Goal: Use online tool/utility: Utilize a website feature to perform a specific function

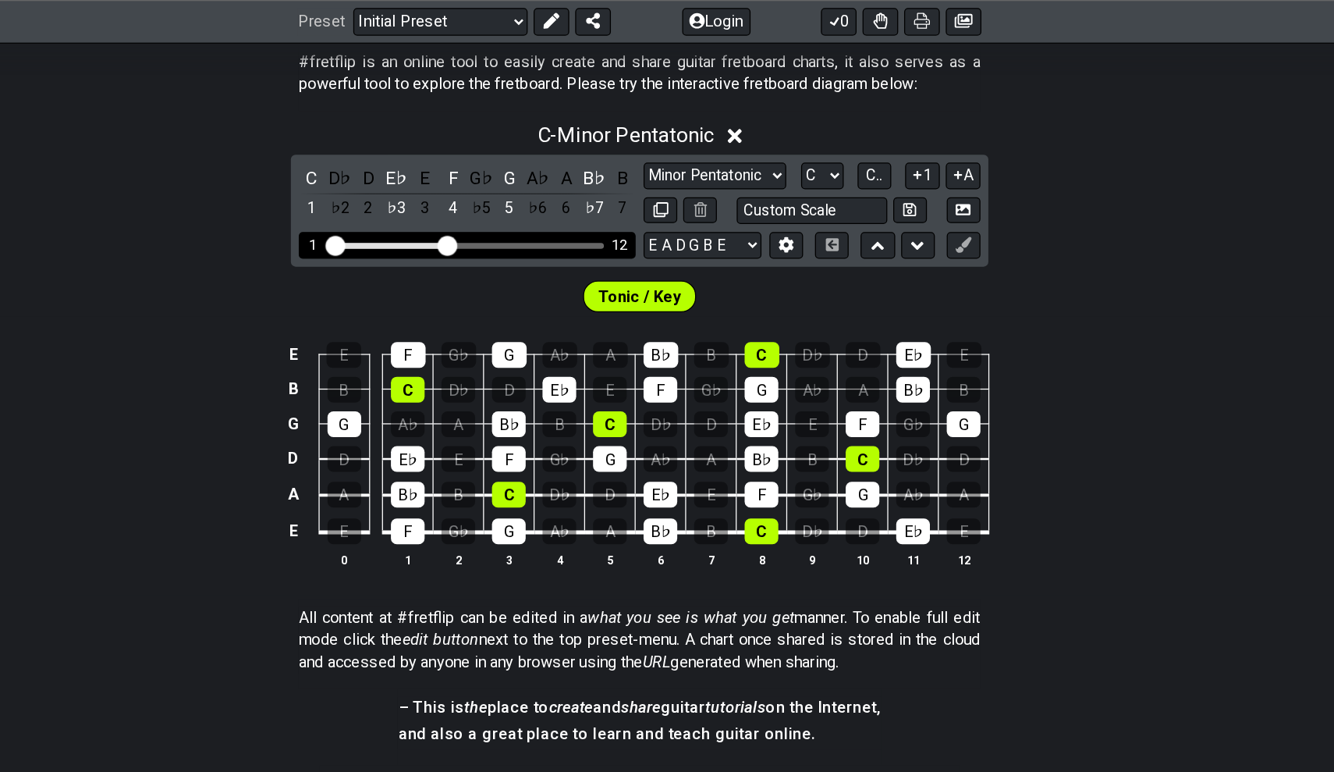
scroll to position [301, 0]
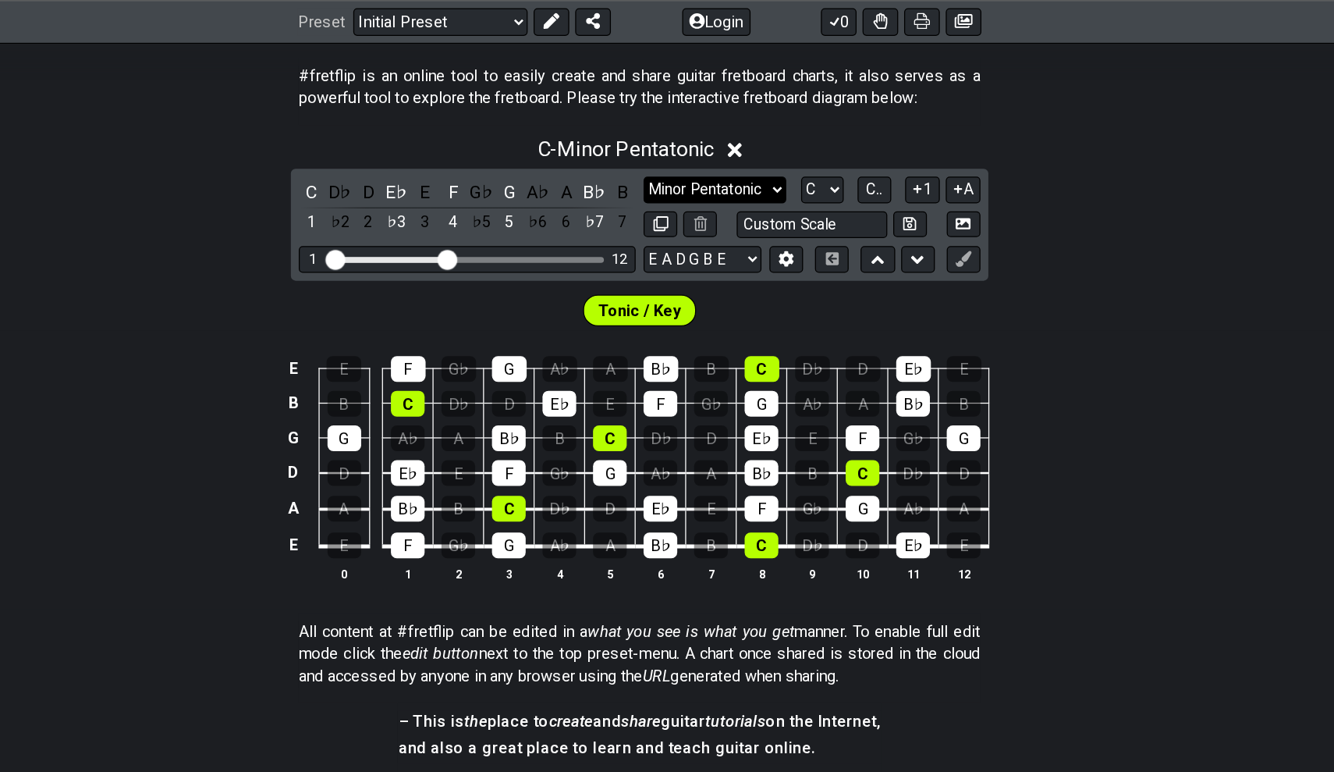
select select "Major / [PERSON_NAME]"
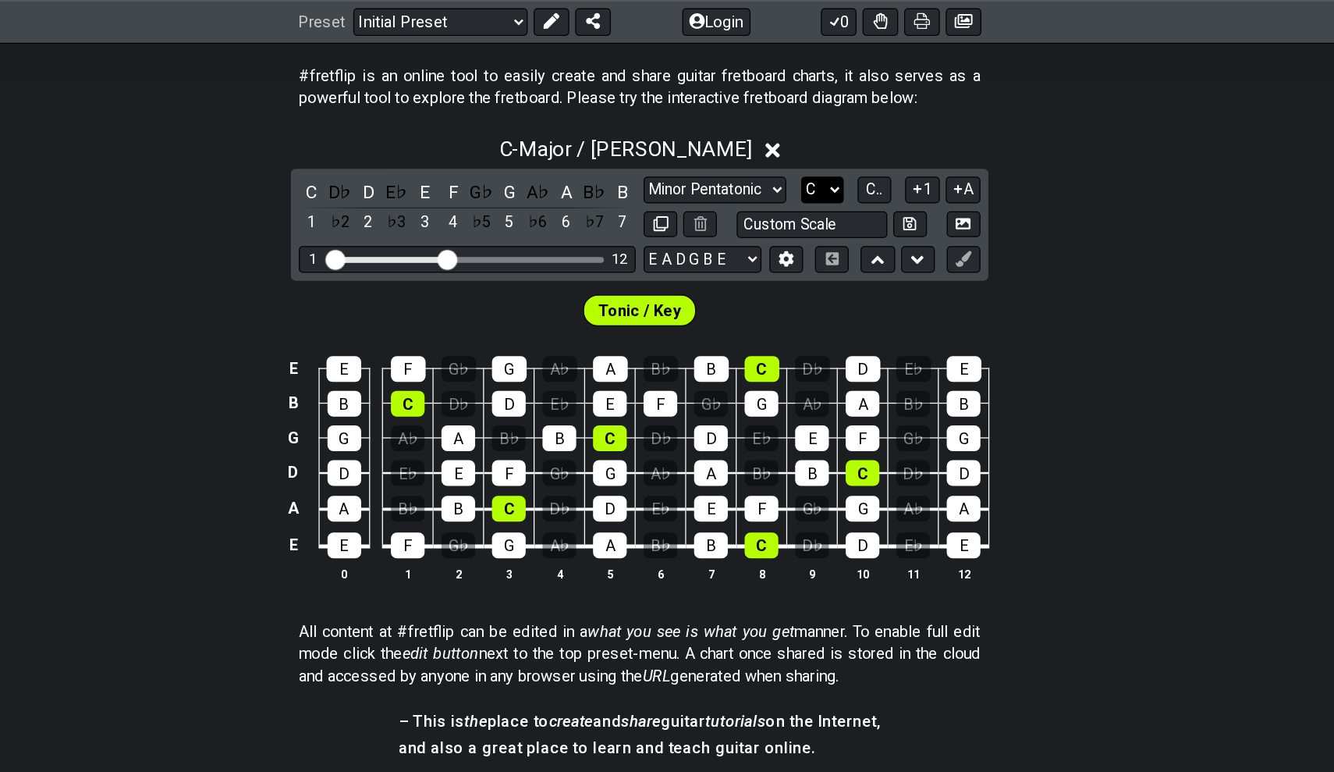
select select "A"
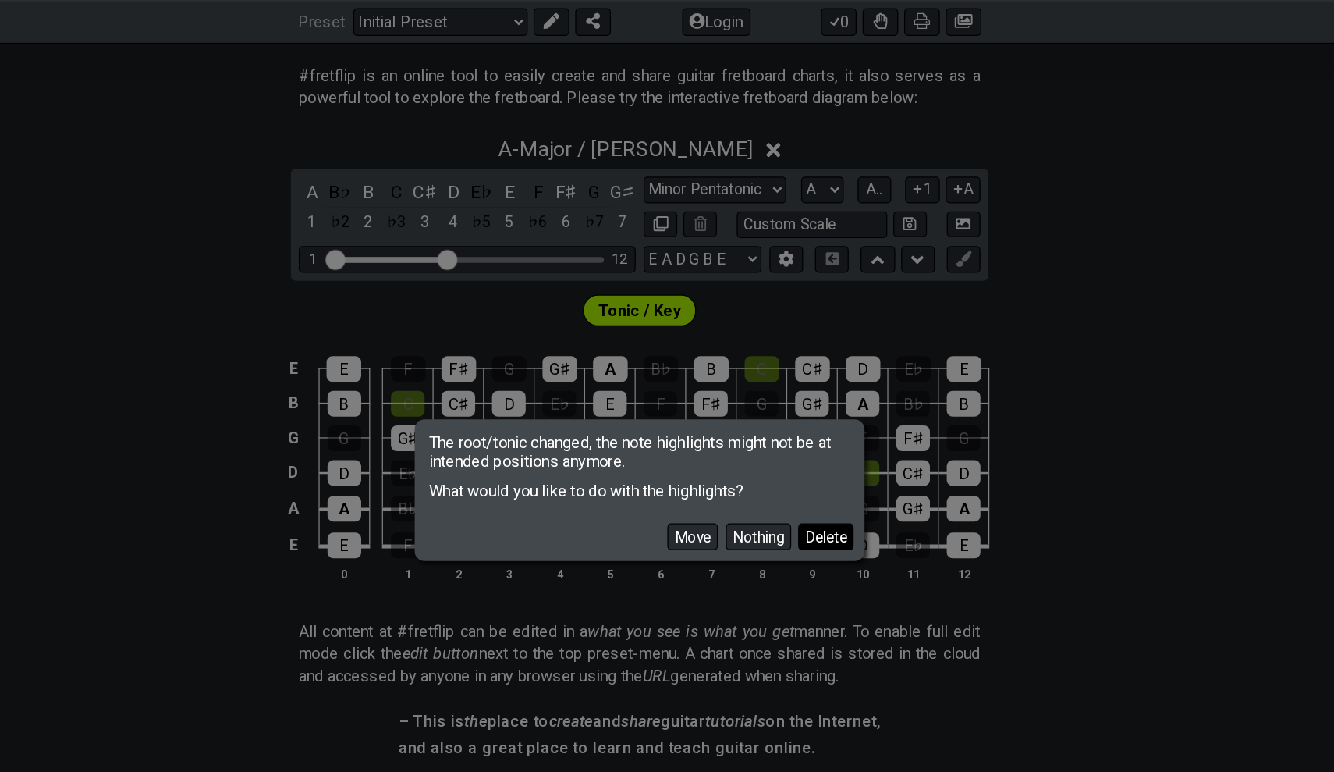
click at [792, 416] on button "Delete" at bounding box center [814, 422] width 44 height 21
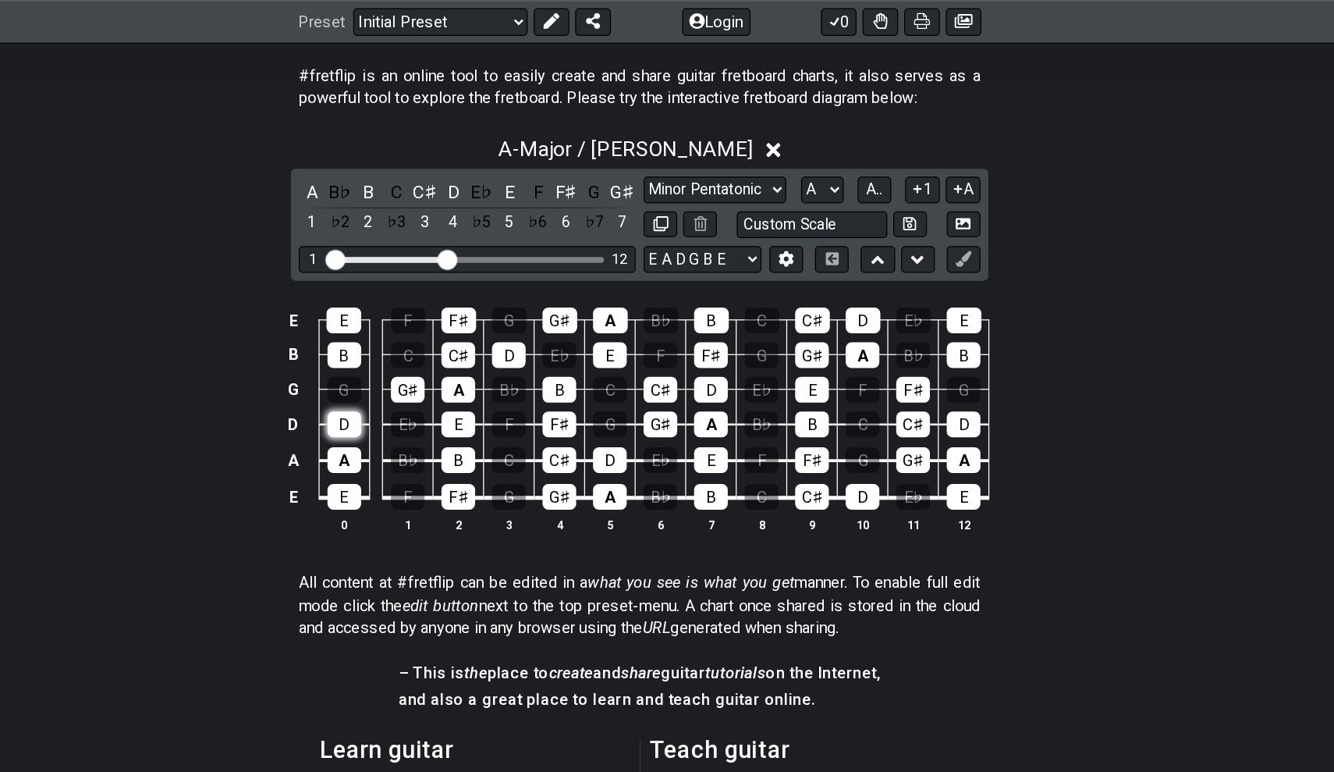
click at [421, 335] on div "D" at bounding box center [434, 334] width 27 height 20
click at [421, 274] on div "B" at bounding box center [434, 279] width 27 height 20
click at [421, 328] on div "D" at bounding box center [434, 334] width 27 height 20
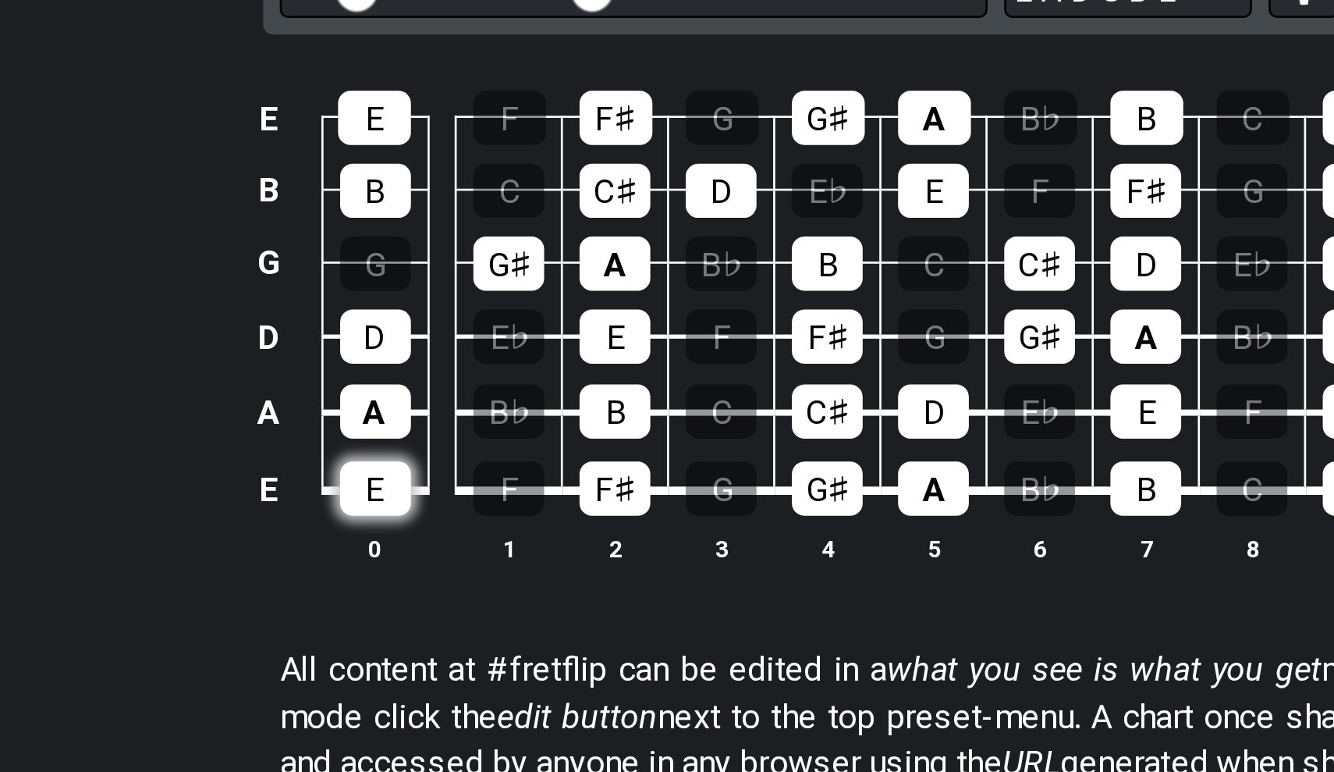
click at [421, 539] on div "E" at bounding box center [434, 549] width 27 height 20
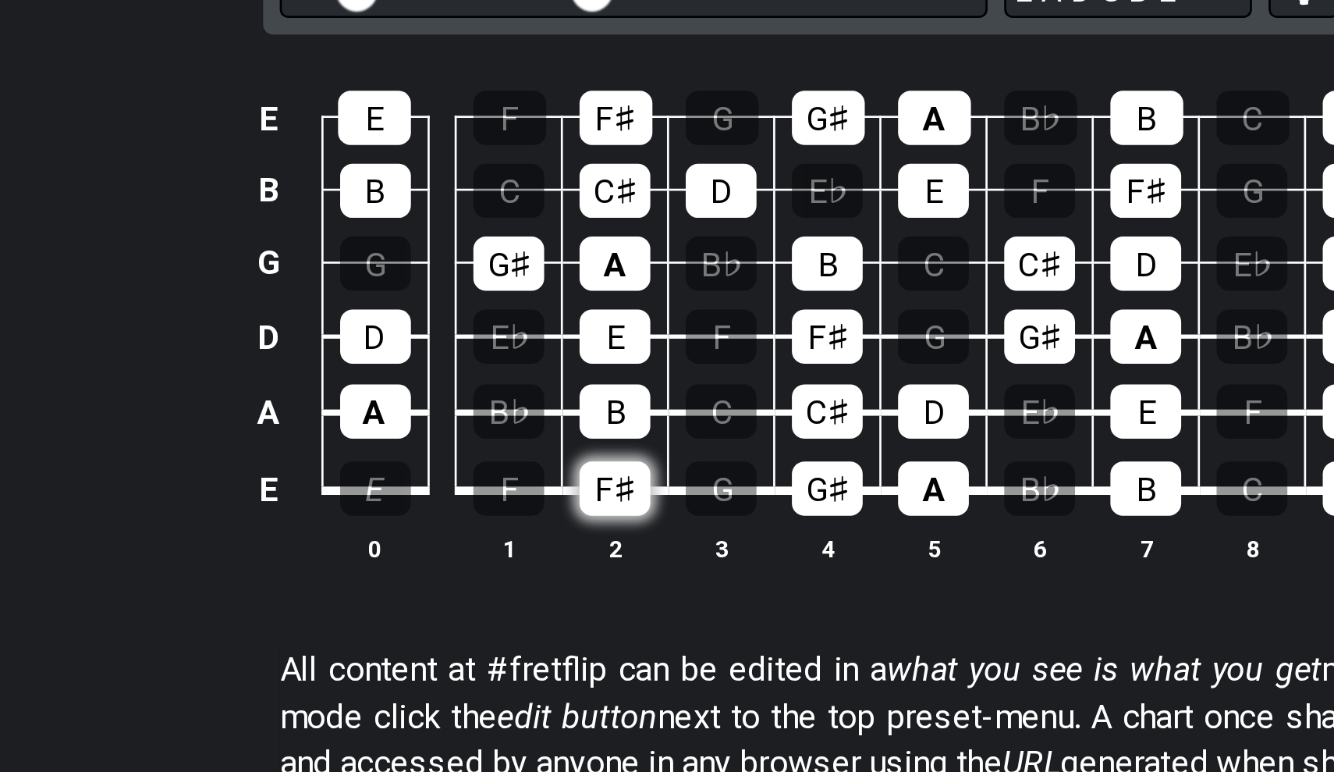
click at [511, 539] on div "F♯" at bounding box center [524, 549] width 27 height 20
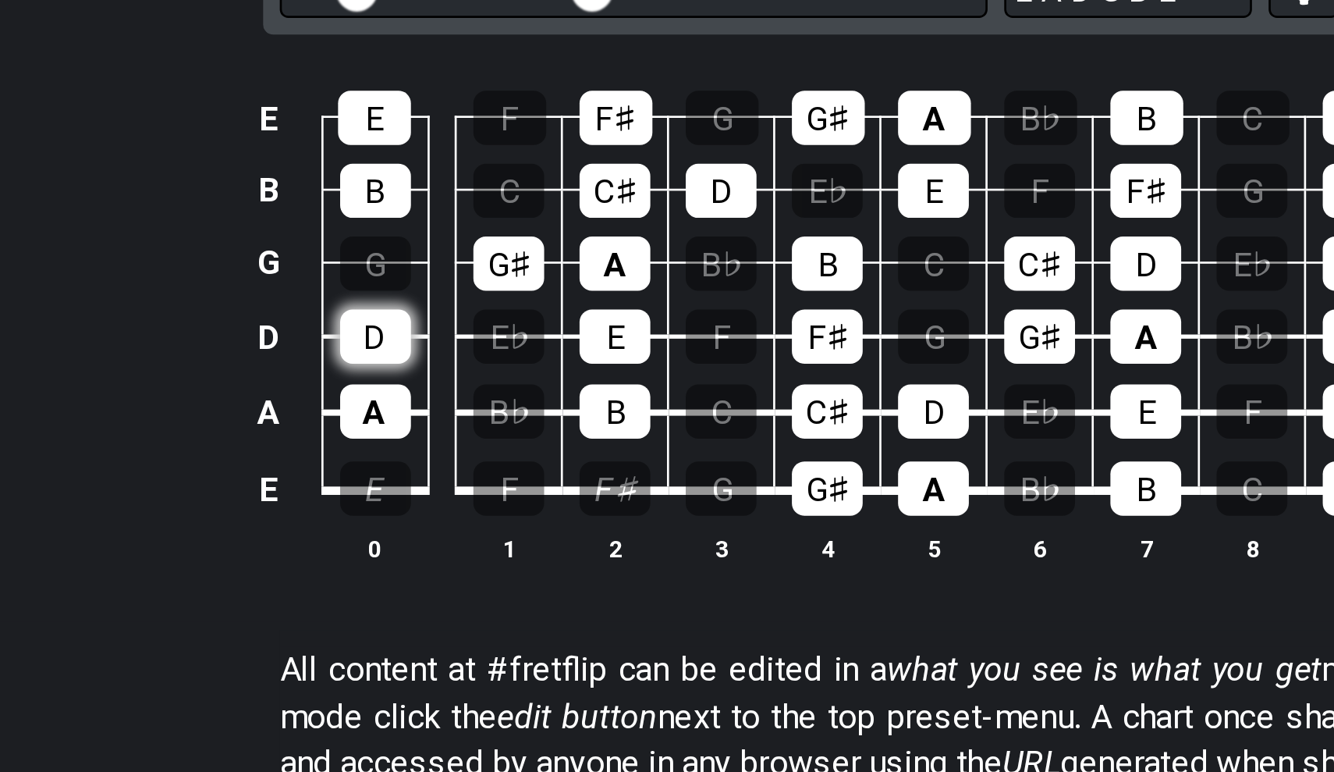
click at [421, 482] on div "D" at bounding box center [434, 492] width 27 height 20
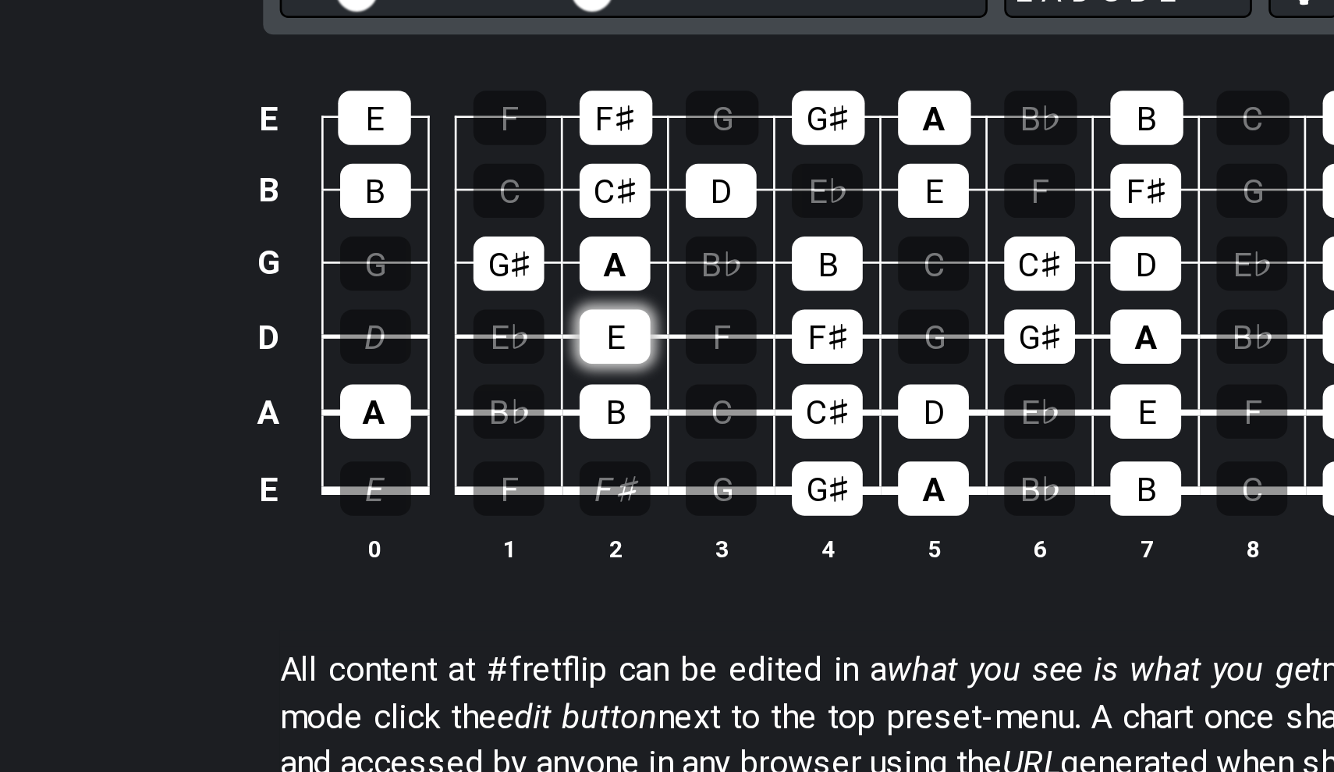
click at [511, 482] on div "E" at bounding box center [524, 492] width 27 height 20
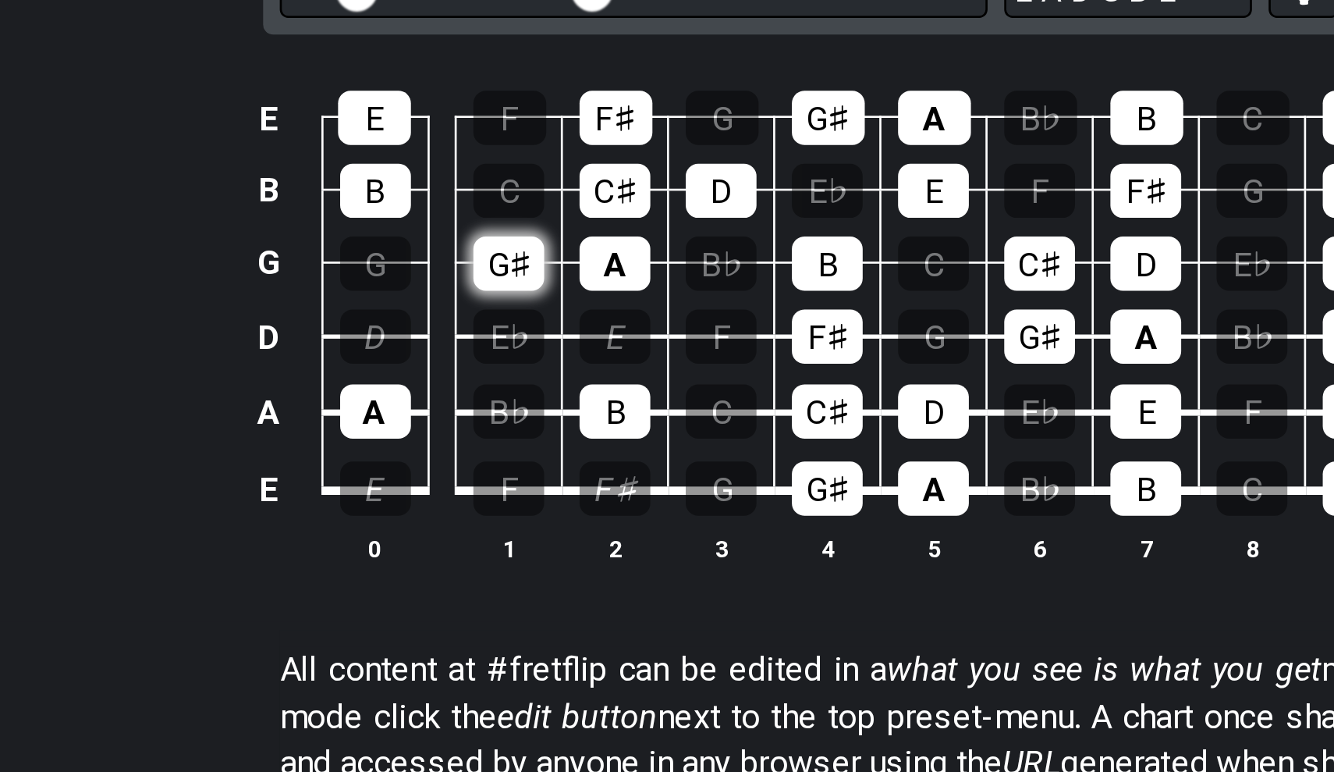
click at [471, 455] on div "G♯" at bounding box center [484, 465] width 27 height 20
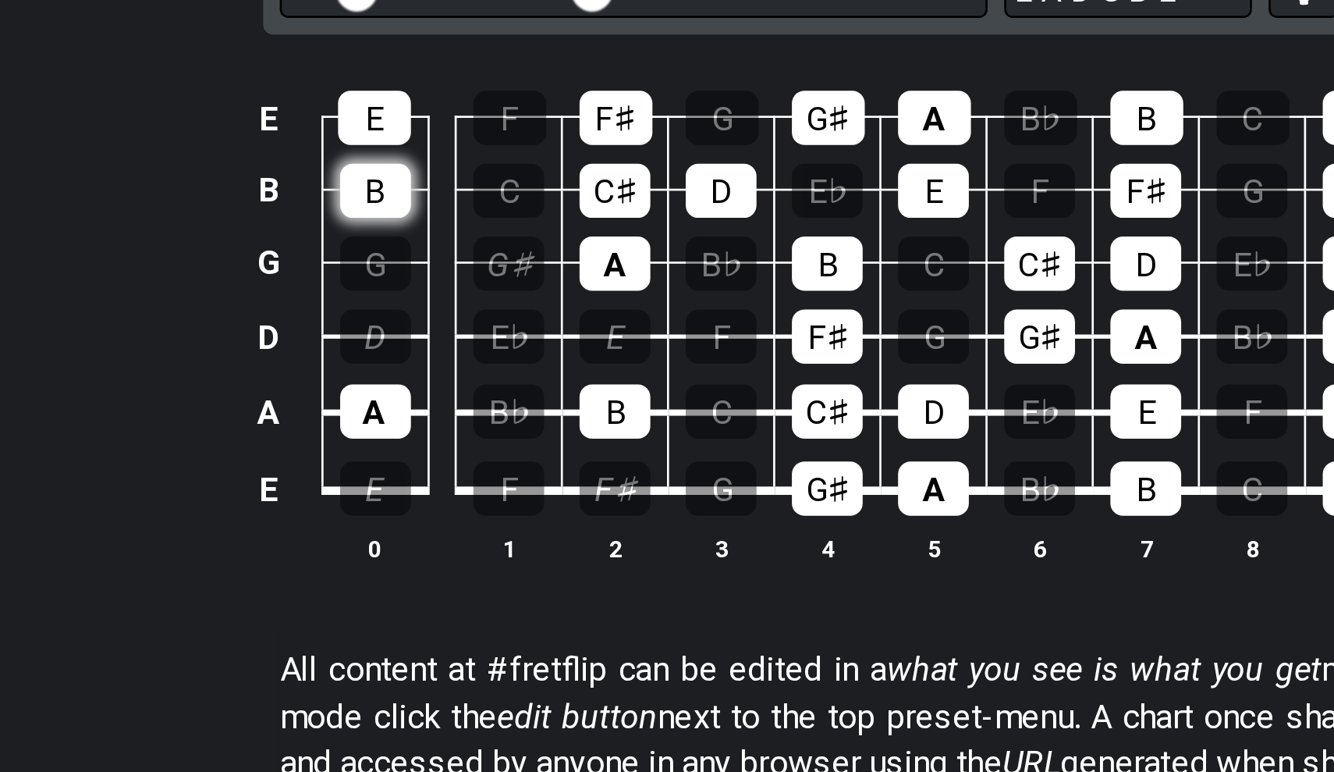
click at [421, 427] on div "B" at bounding box center [434, 437] width 27 height 20
click at [420, 400] on div "E" at bounding box center [433, 410] width 27 height 20
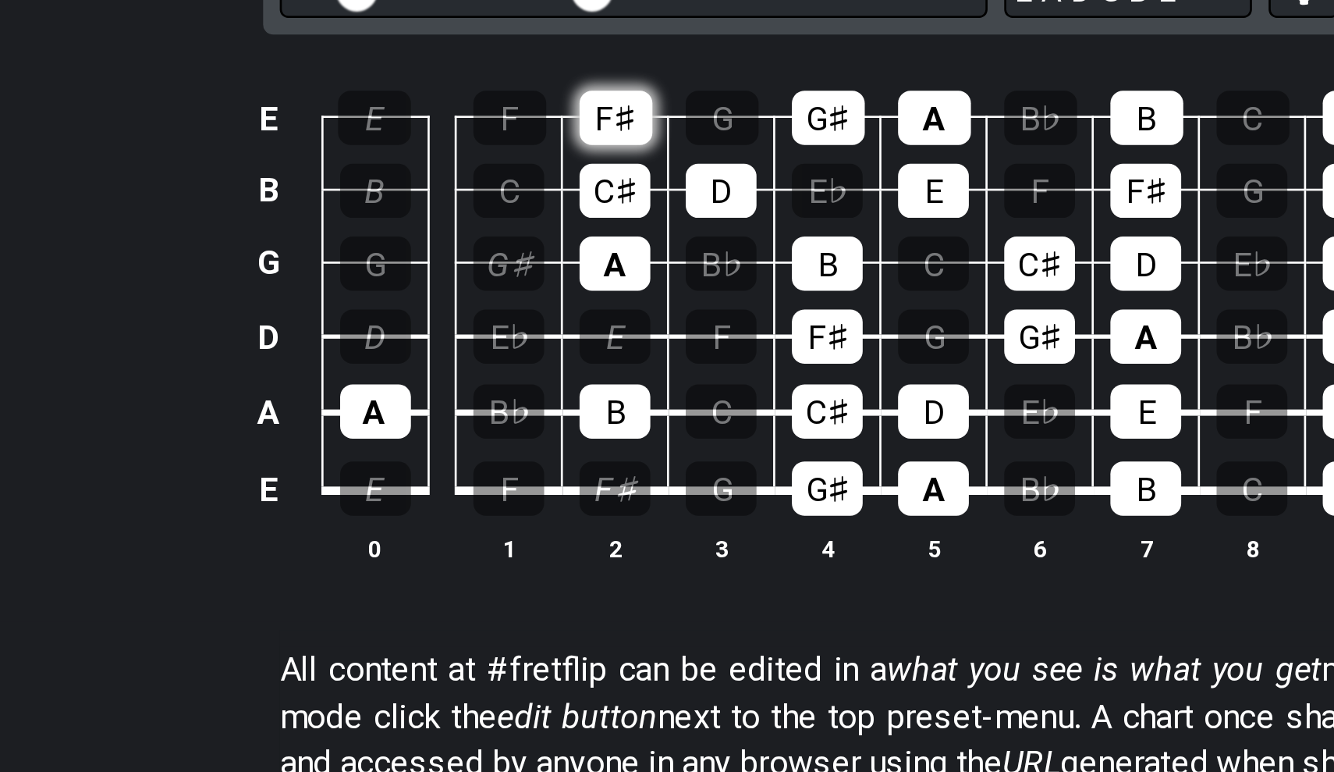
click at [511, 400] on div "F♯" at bounding box center [524, 410] width 27 height 20
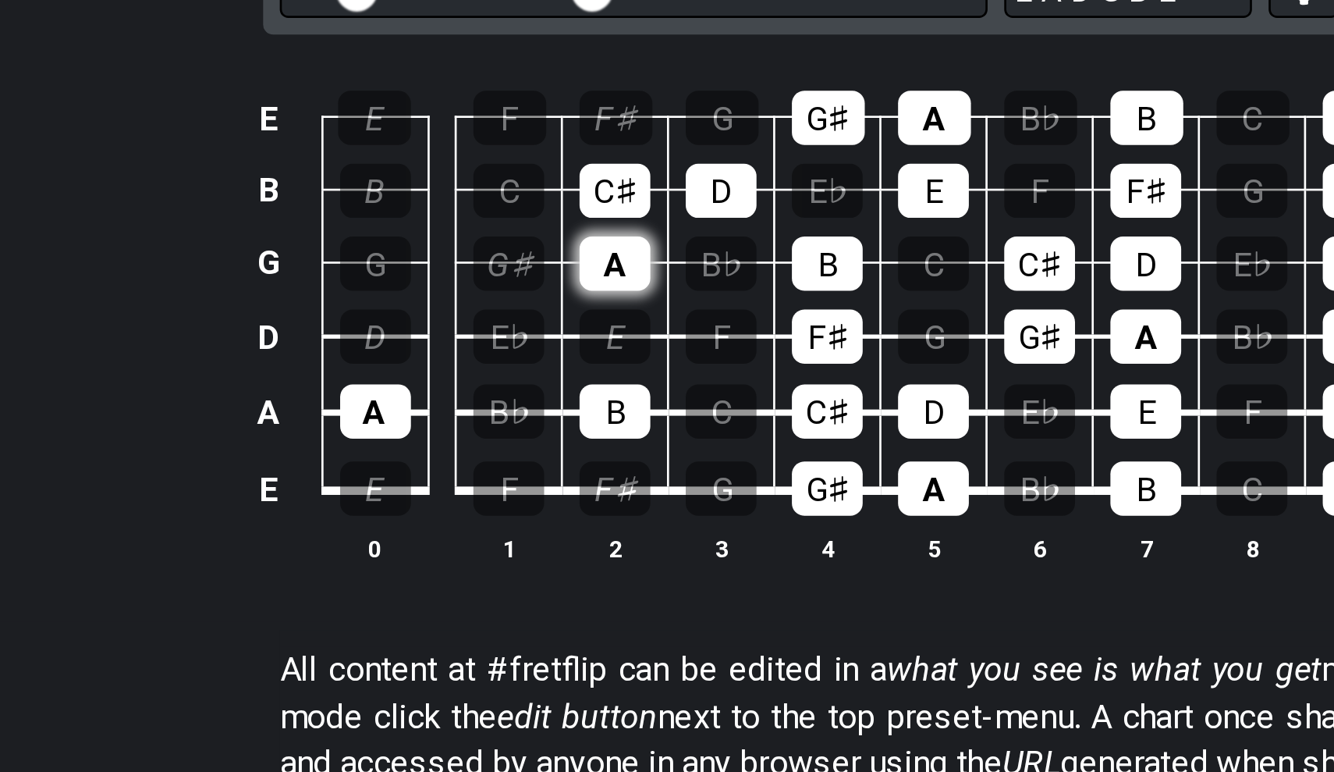
click at [511, 455] on div "A" at bounding box center [524, 465] width 27 height 20
click at [511, 427] on div "C♯" at bounding box center [524, 437] width 27 height 20
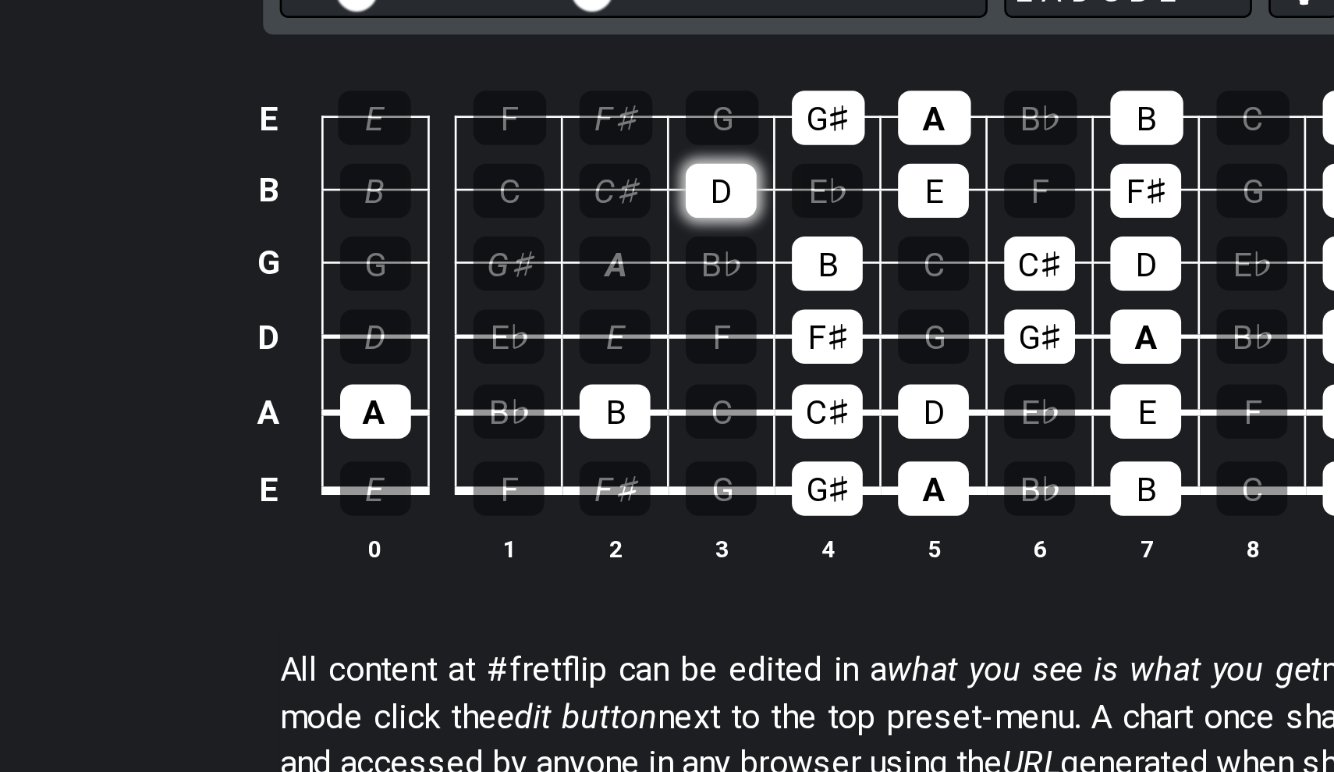
click at [551, 427] on div "D" at bounding box center [564, 437] width 27 height 20
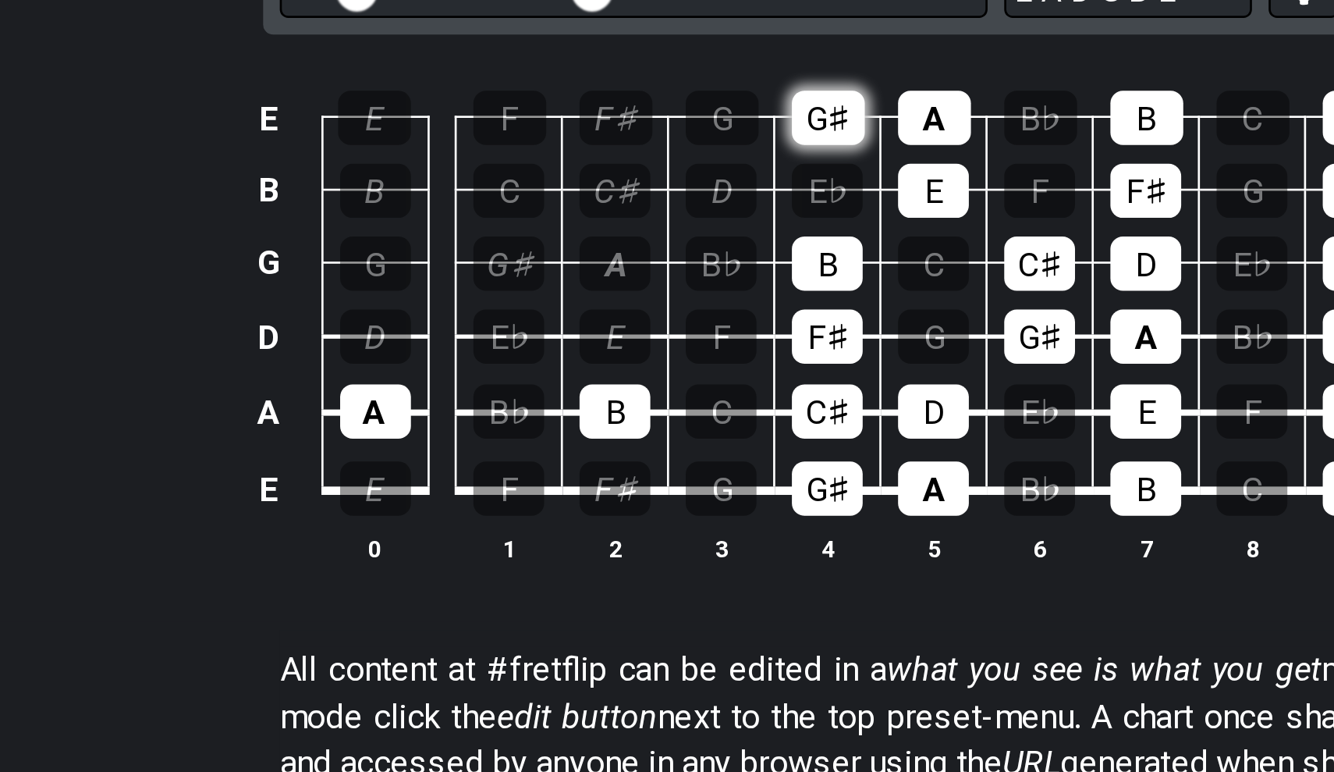
click at [591, 400] on div "G♯" at bounding box center [604, 410] width 27 height 20
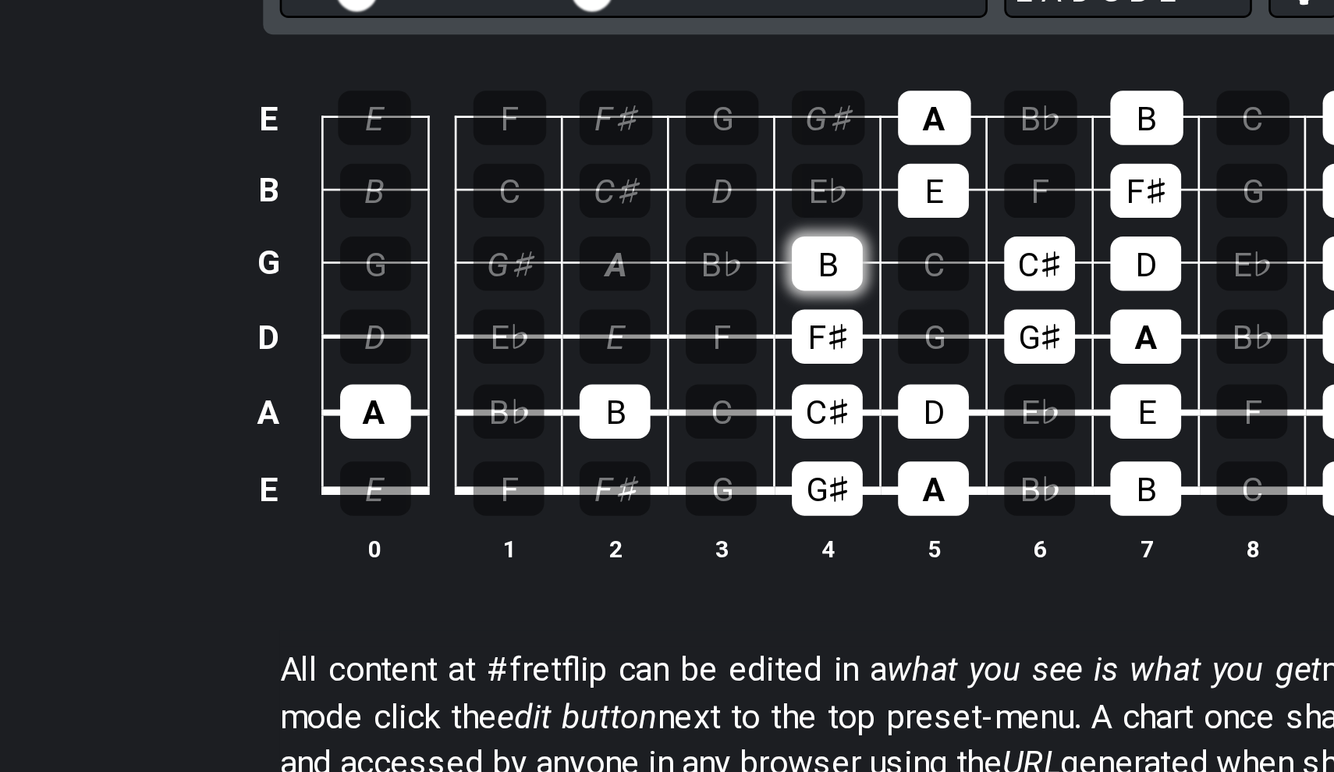
click at [591, 455] on div "B" at bounding box center [604, 465] width 27 height 20
click at [591, 482] on div "F♯" at bounding box center [604, 492] width 27 height 20
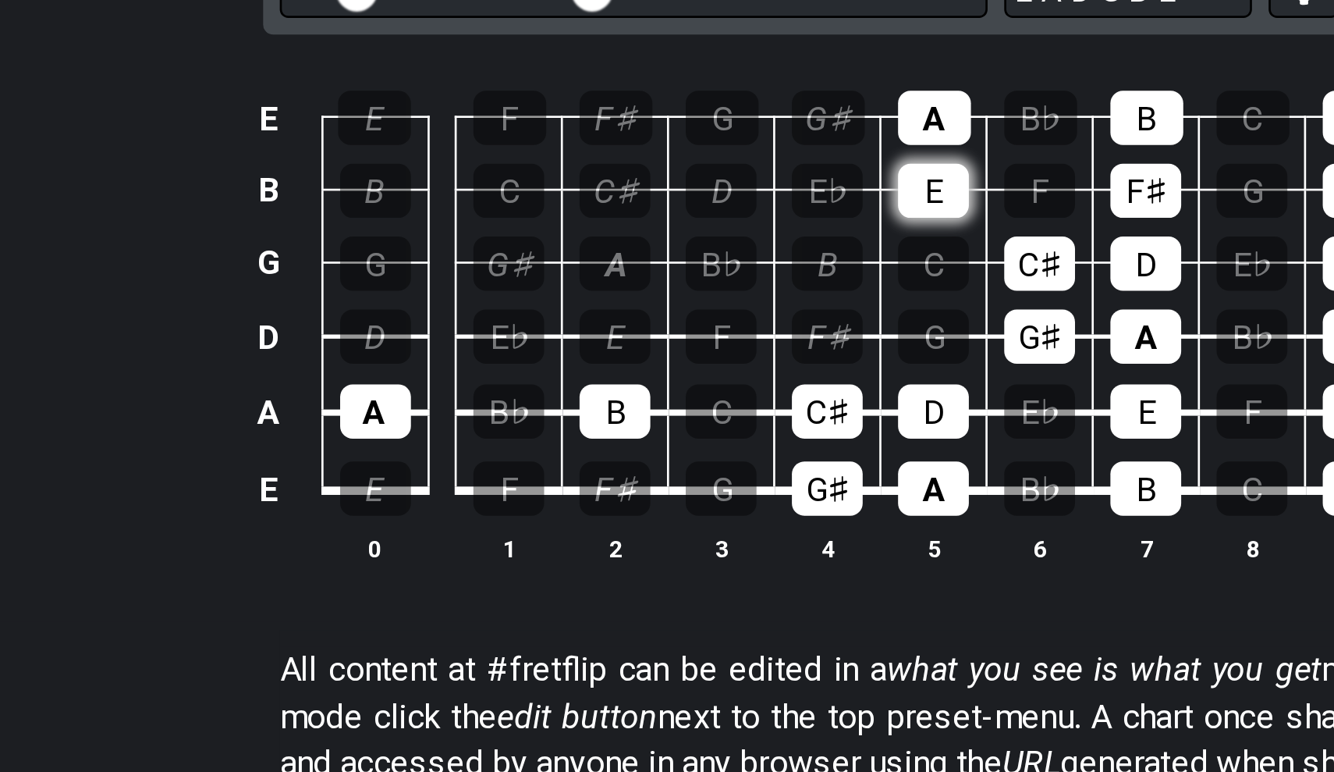
click at [630, 427] on div "E" at bounding box center [643, 437] width 27 height 20
click at [630, 400] on div "A" at bounding box center [643, 410] width 27 height 20
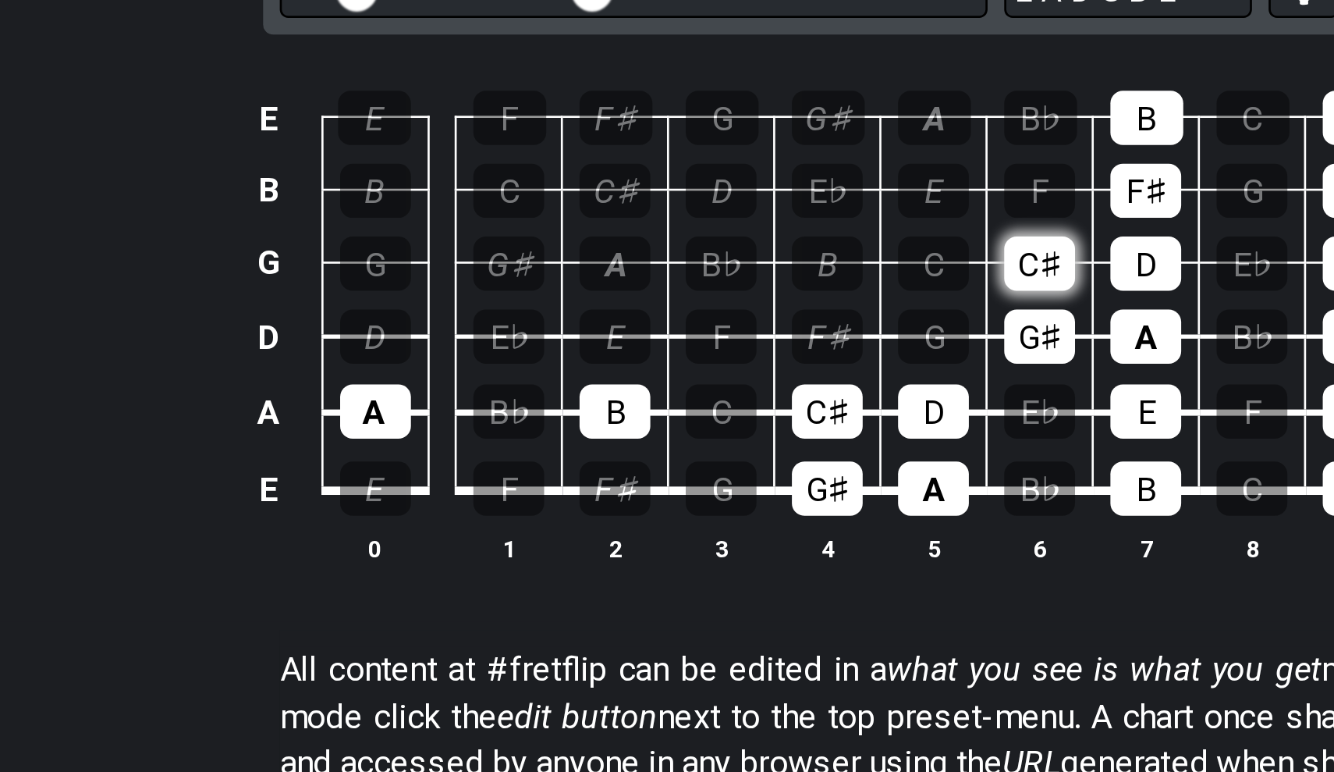
click at [670, 455] on div "C♯" at bounding box center [683, 465] width 27 height 20
click at [670, 482] on div "G♯" at bounding box center [683, 492] width 27 height 20
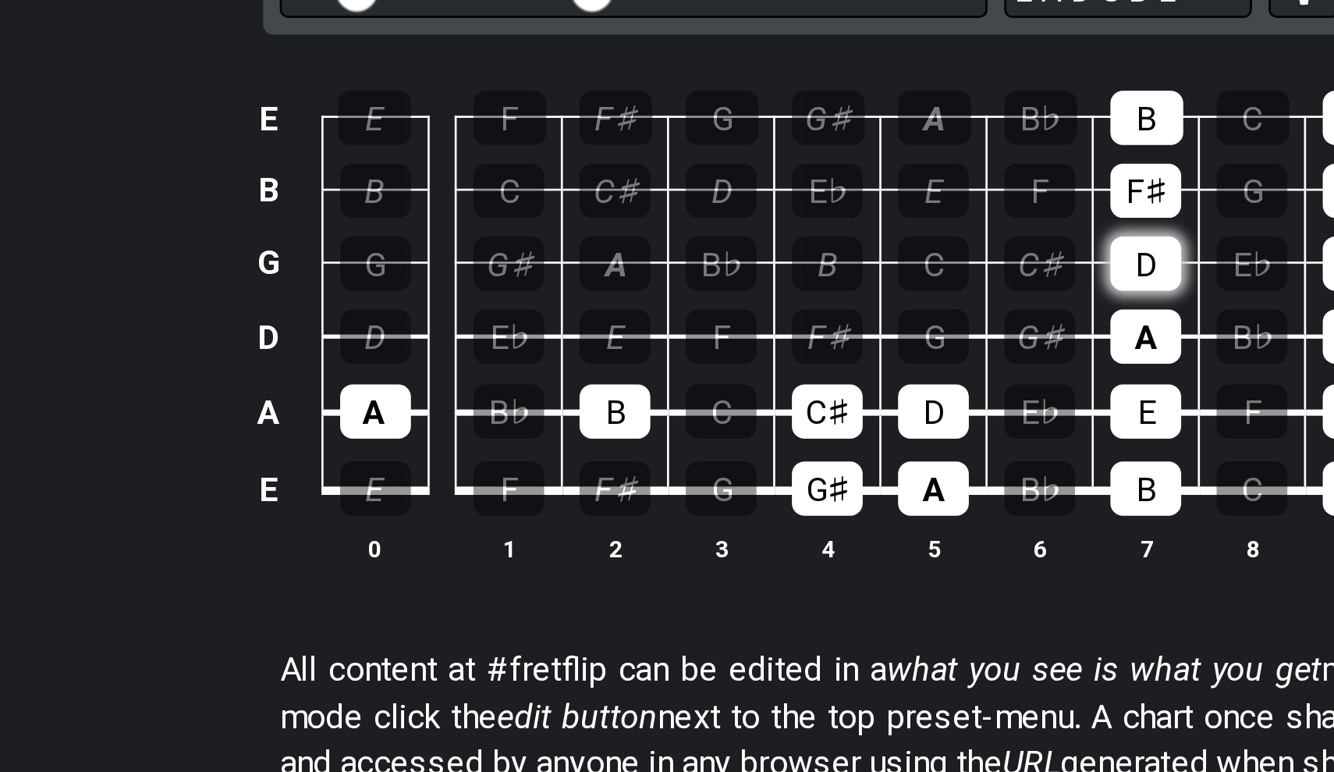
click at [710, 455] on div "D" at bounding box center [723, 465] width 27 height 20
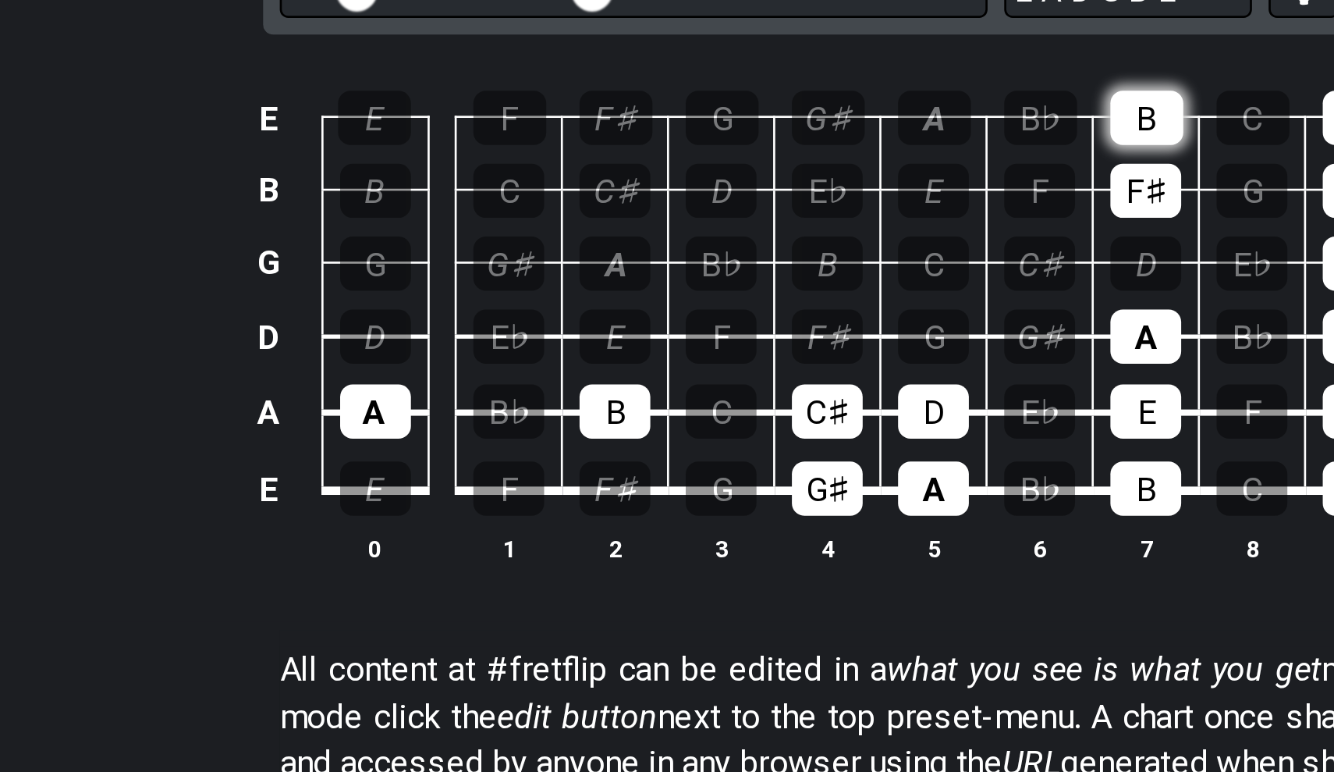
click at [710, 400] on div "B" at bounding box center [723, 410] width 27 height 20
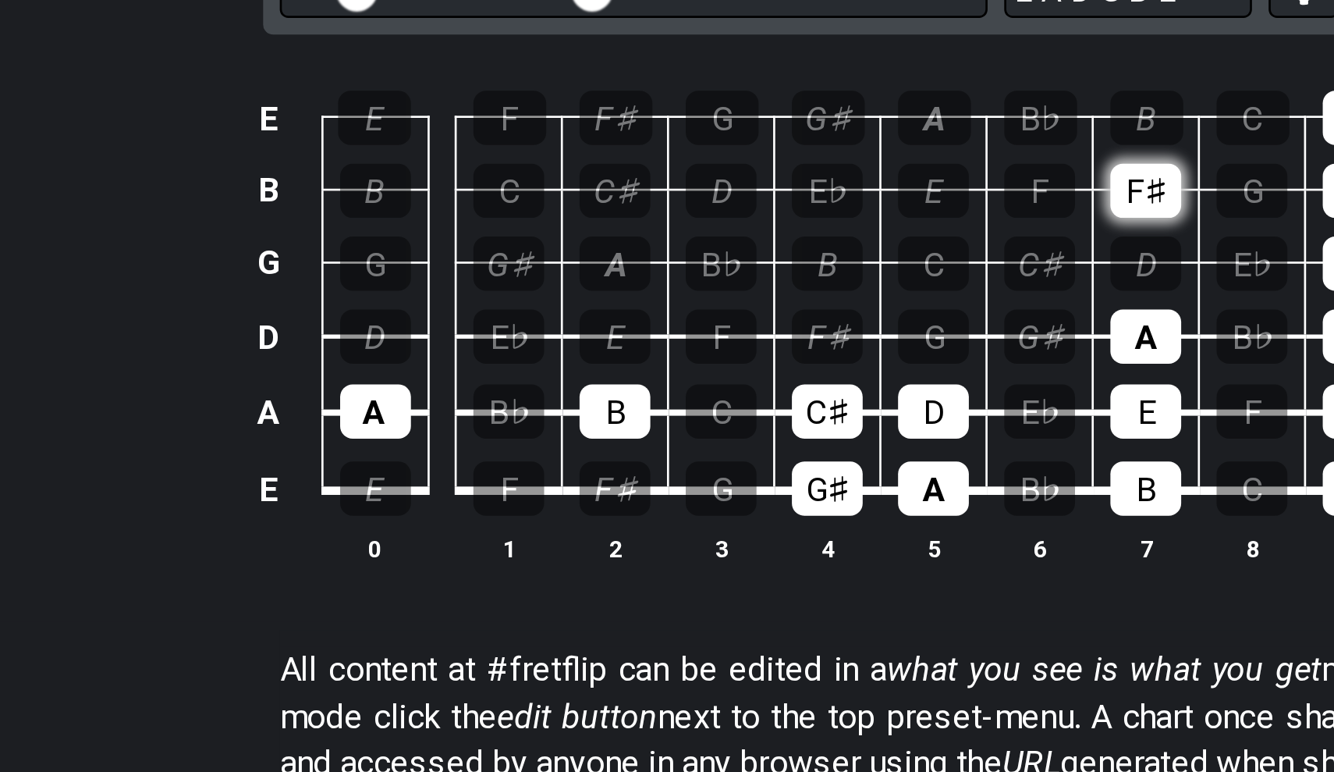
click at [710, 427] on div "F♯" at bounding box center [723, 437] width 27 height 20
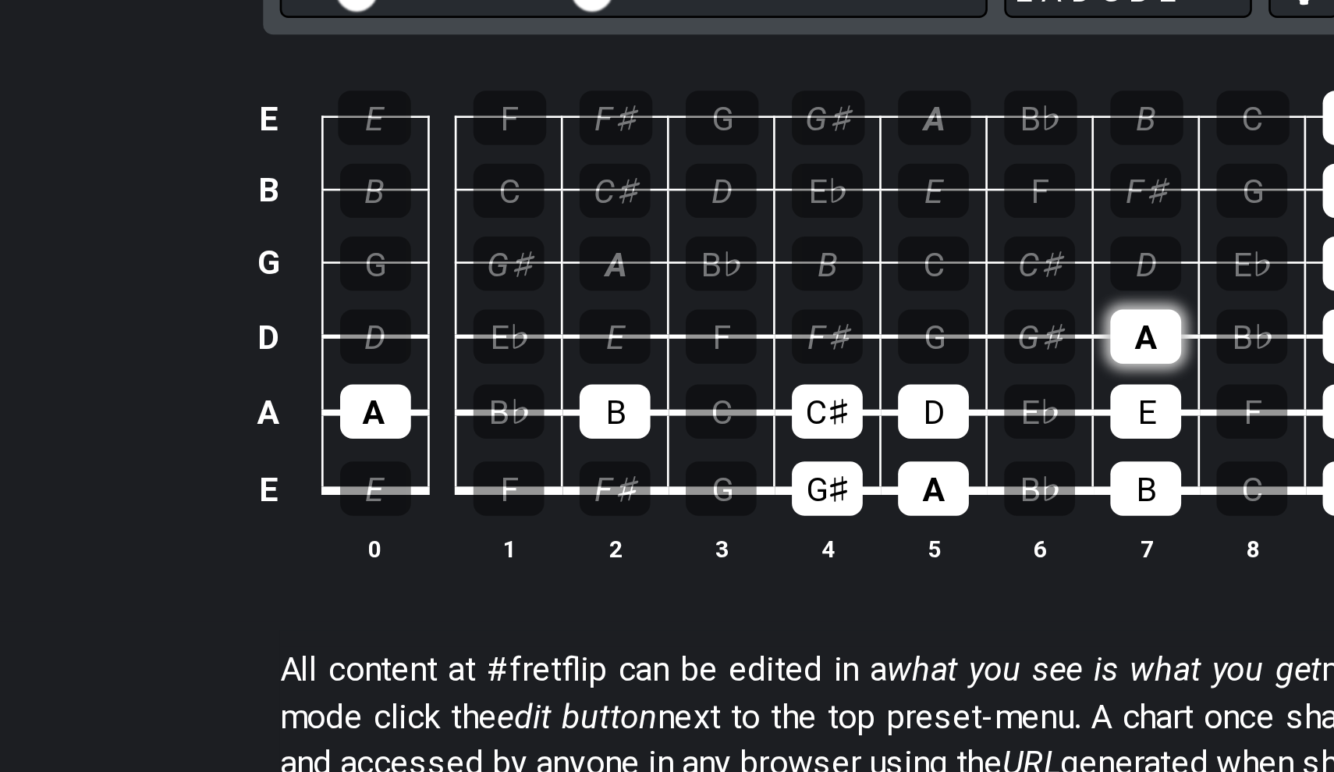
click at [710, 482] on div "A" at bounding box center [723, 492] width 27 height 20
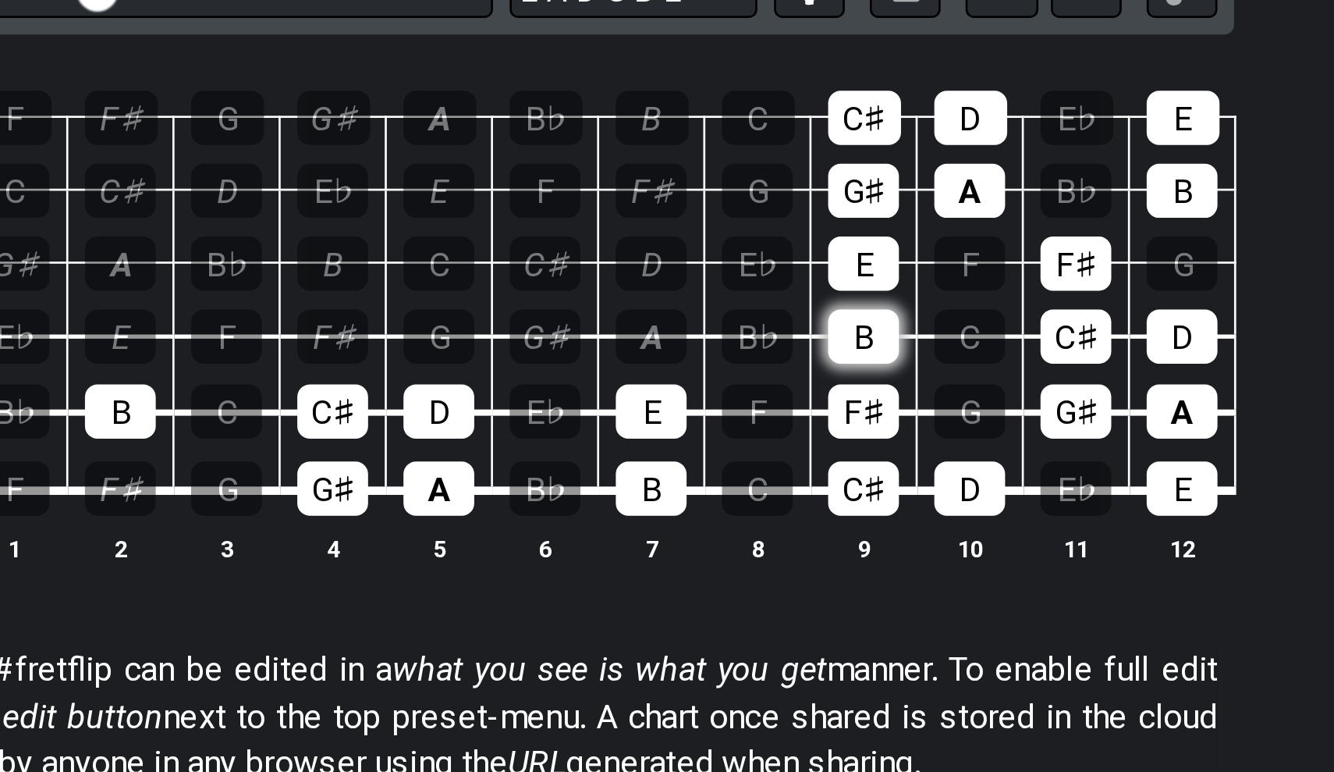
click at [789, 482] on div "B" at bounding box center [802, 492] width 27 height 20
click at [789, 455] on div "E" at bounding box center [802, 465] width 27 height 20
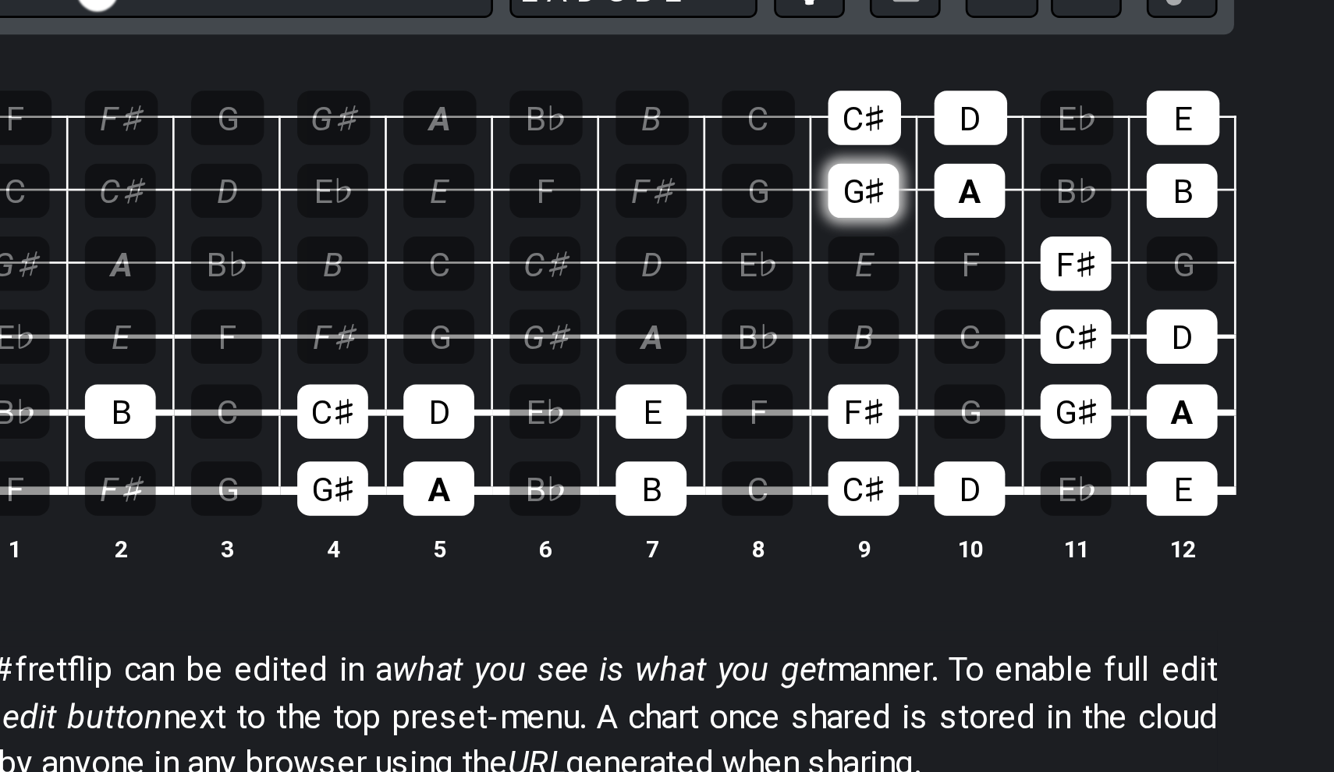
click at [789, 427] on div "G♯" at bounding box center [802, 437] width 27 height 20
click at [789, 400] on div "C♯" at bounding box center [802, 410] width 27 height 20
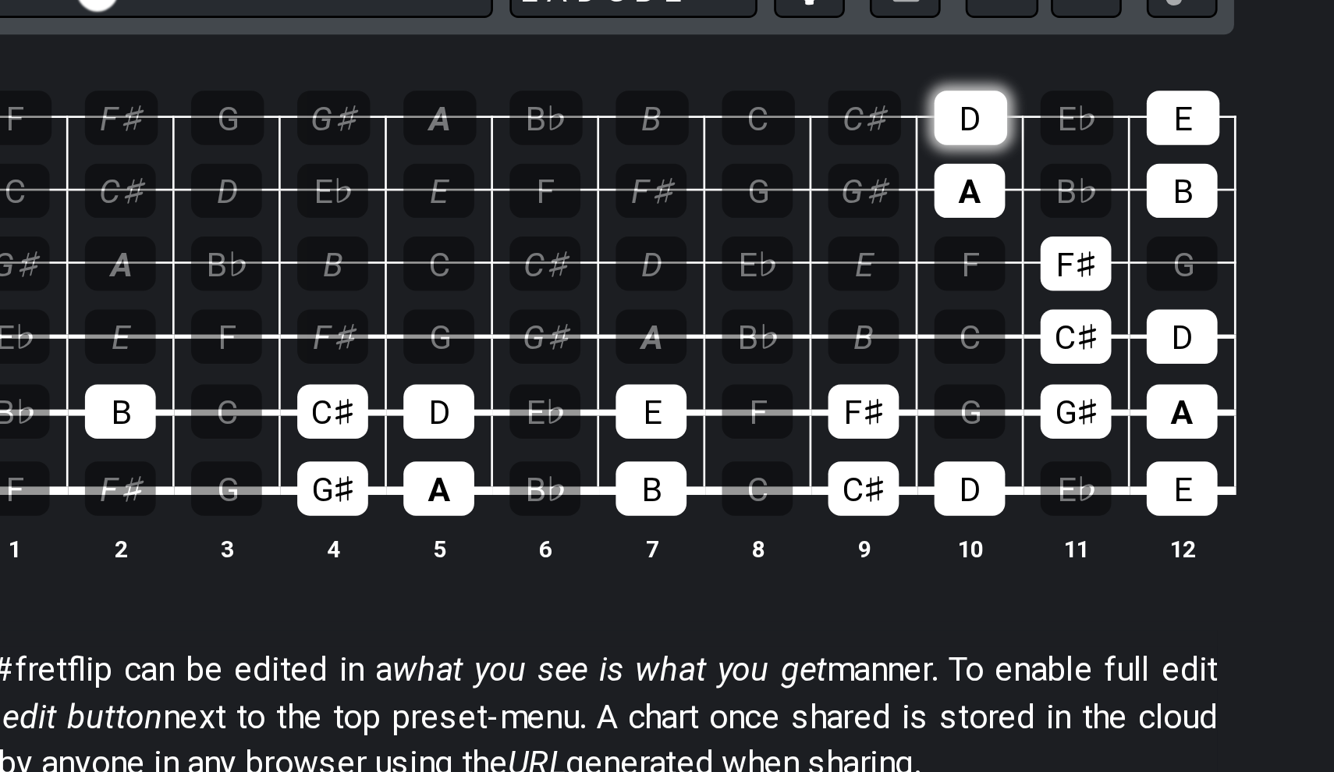
click at [829, 400] on div "D" at bounding box center [842, 410] width 27 height 20
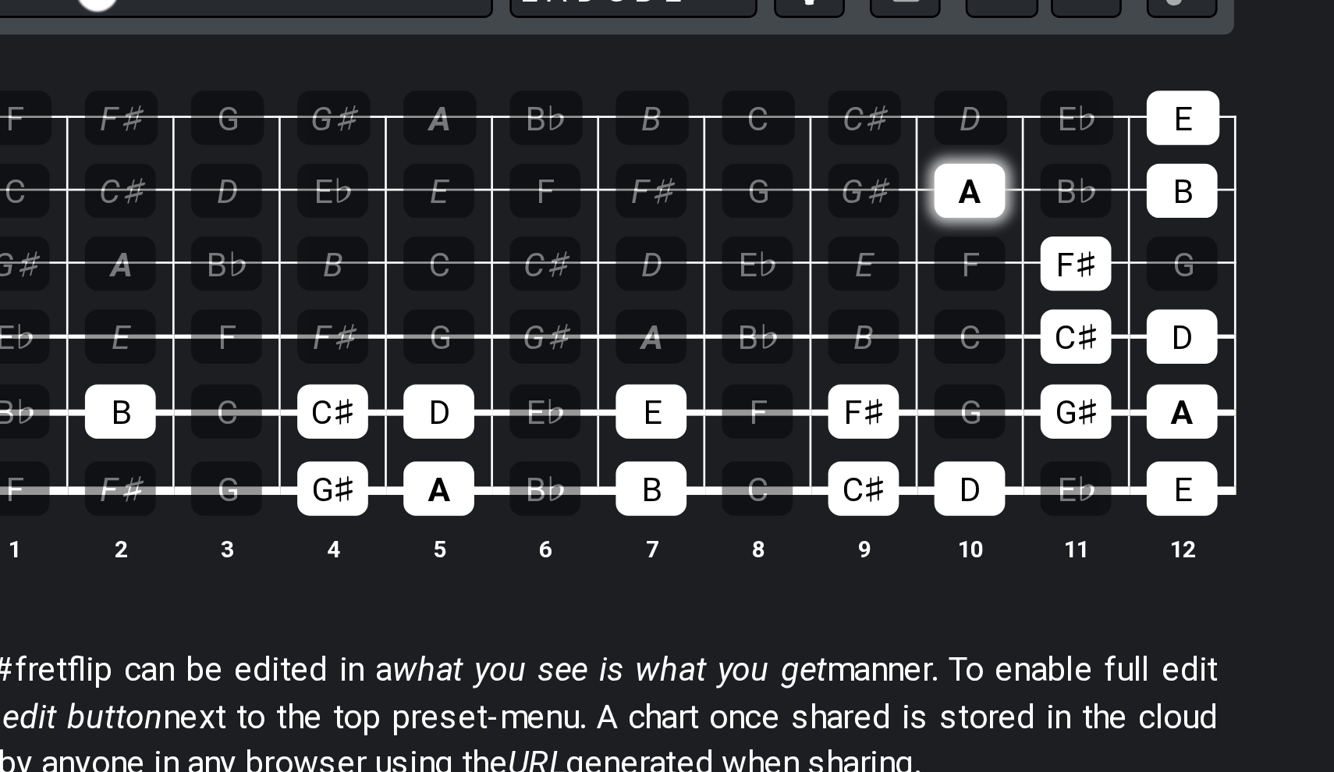
click at [829, 427] on div "A" at bounding box center [842, 437] width 27 height 20
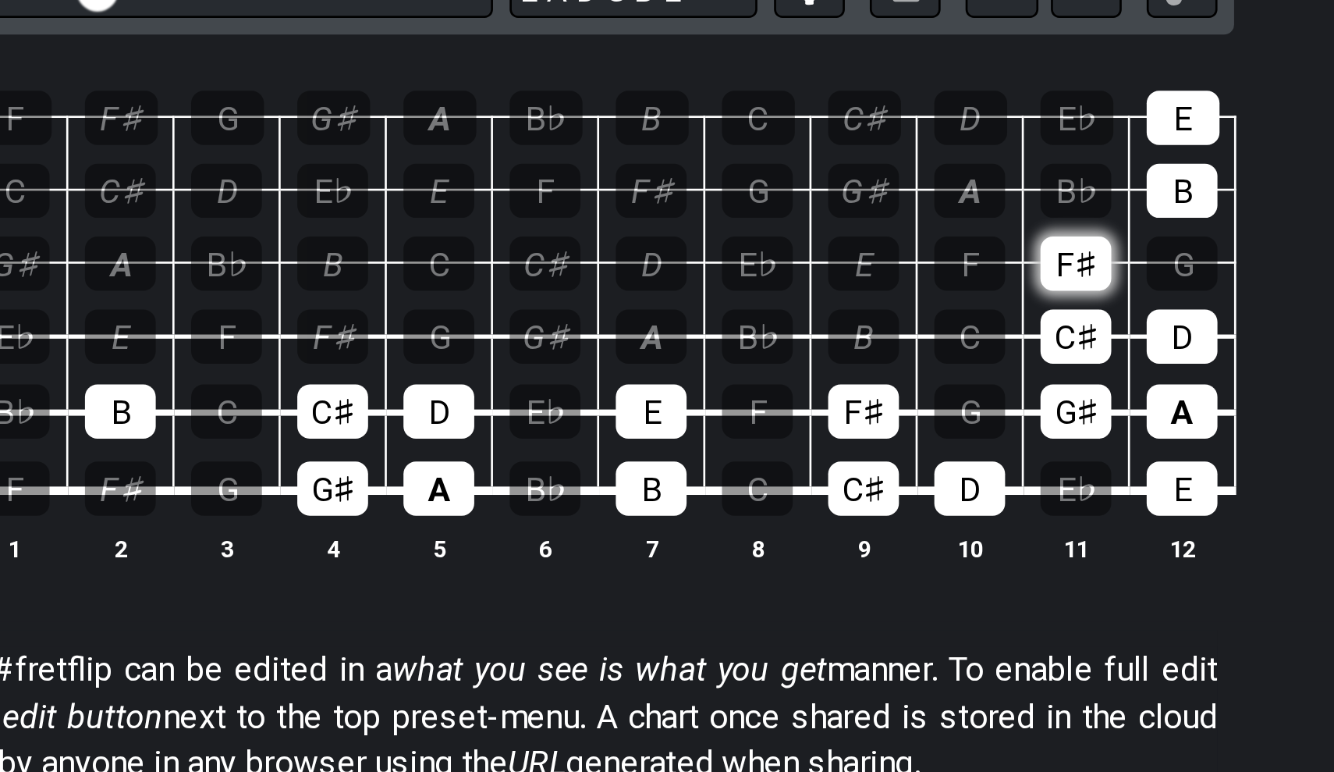
click at [869, 455] on div "F♯" at bounding box center [882, 465] width 27 height 20
click at [869, 482] on div "C♯" at bounding box center [882, 492] width 27 height 20
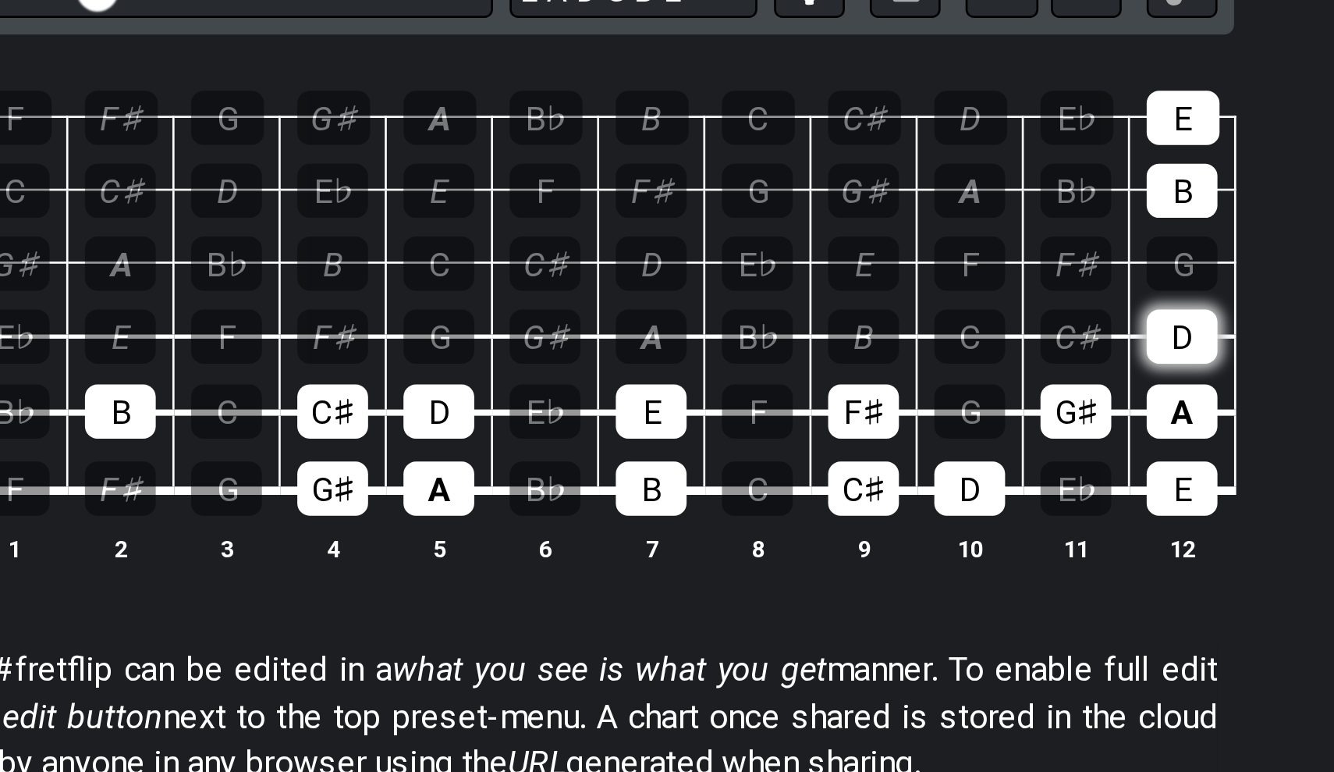
click at [909, 482] on div "D" at bounding box center [922, 492] width 27 height 20
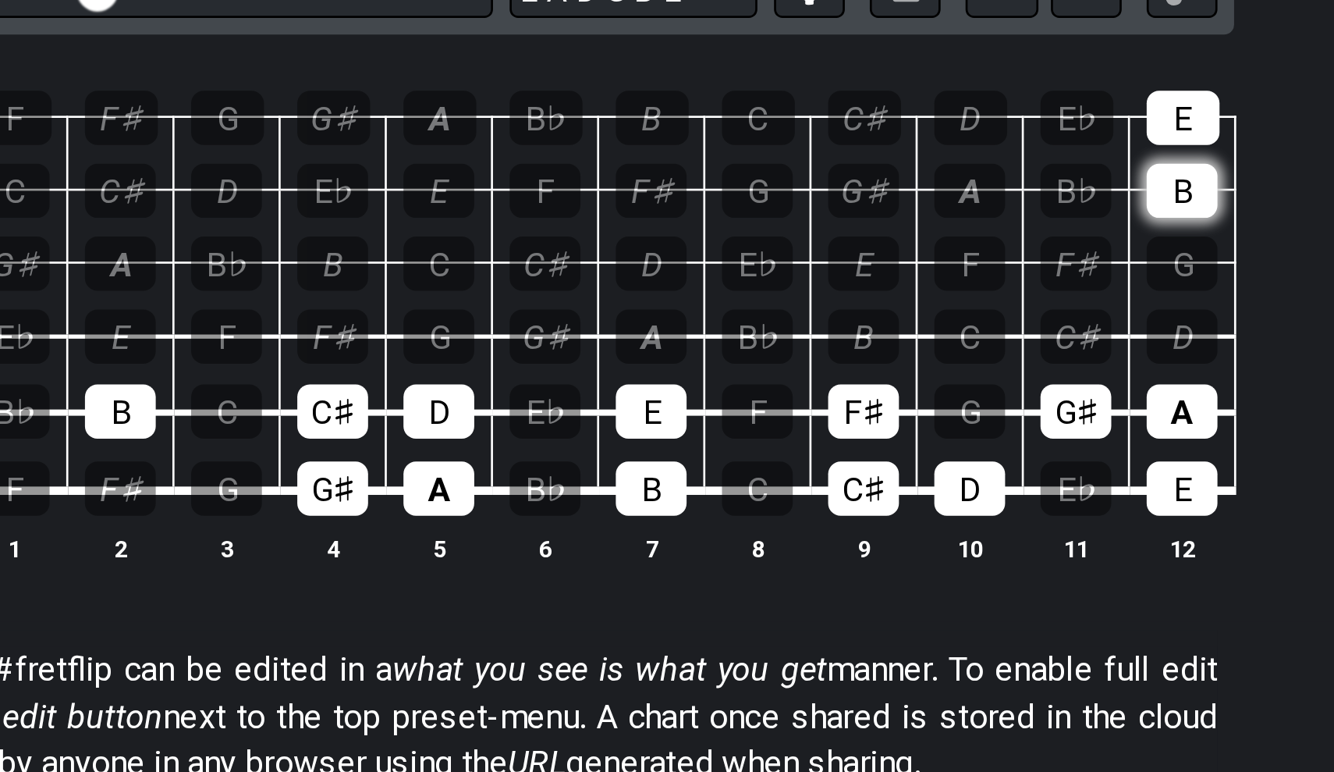
click at [909, 427] on div "B" at bounding box center [922, 437] width 27 height 20
click at [909, 400] on div "E" at bounding box center [922, 410] width 27 height 20
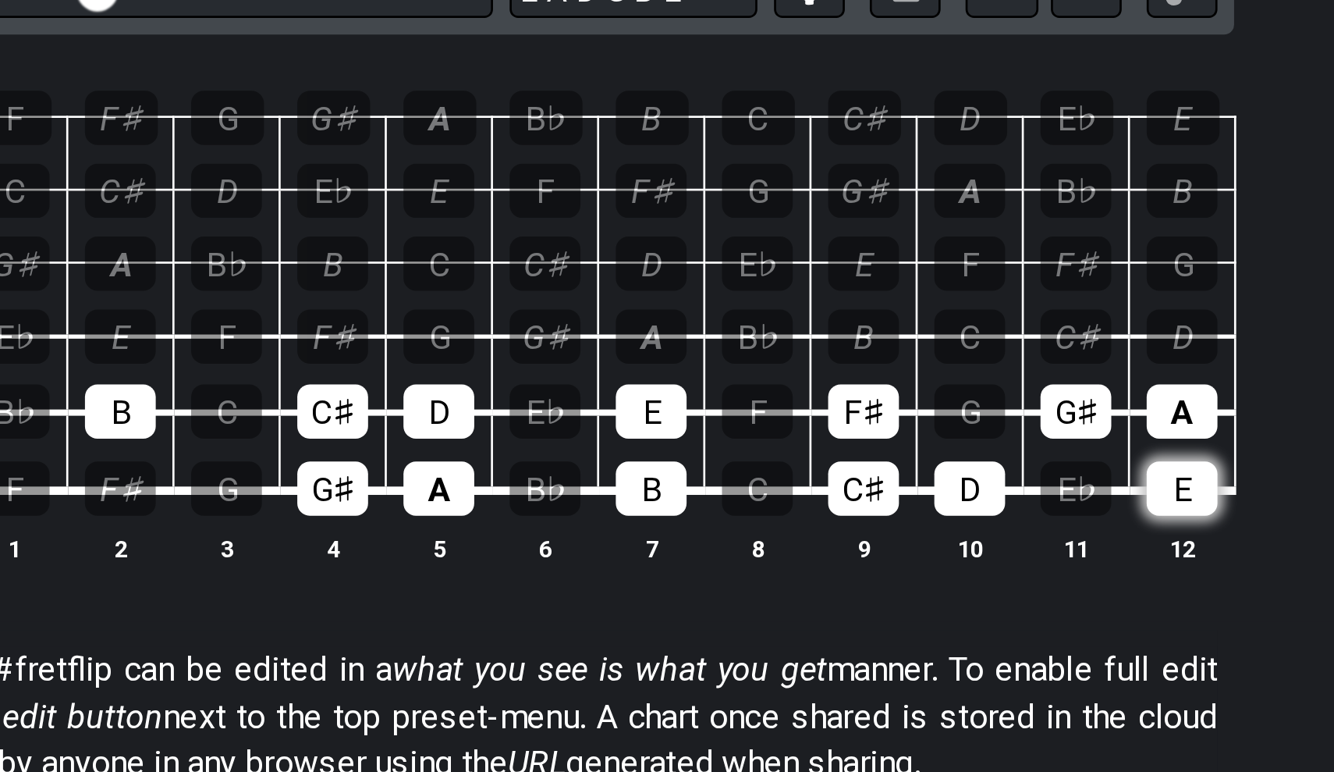
click at [909, 539] on div "E" at bounding box center [922, 549] width 27 height 20
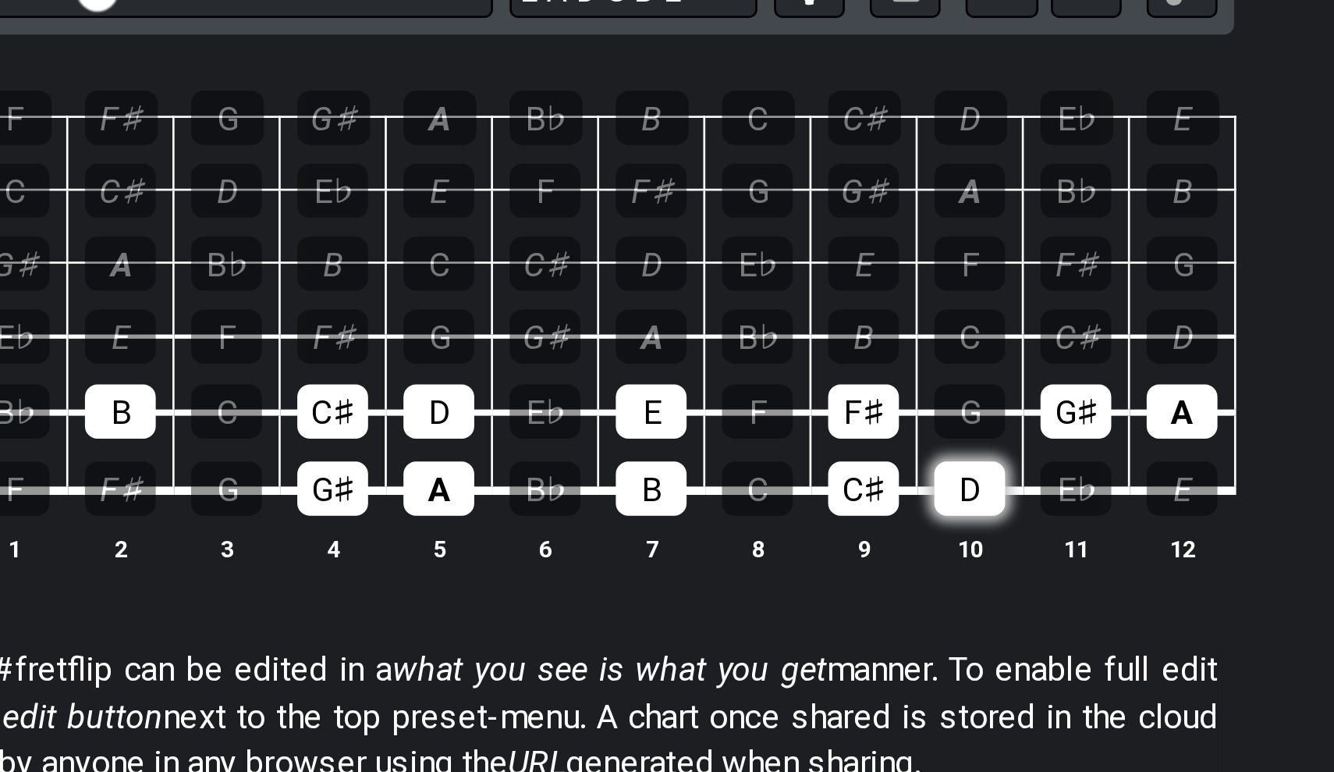
click at [829, 539] on div "D" at bounding box center [842, 549] width 27 height 20
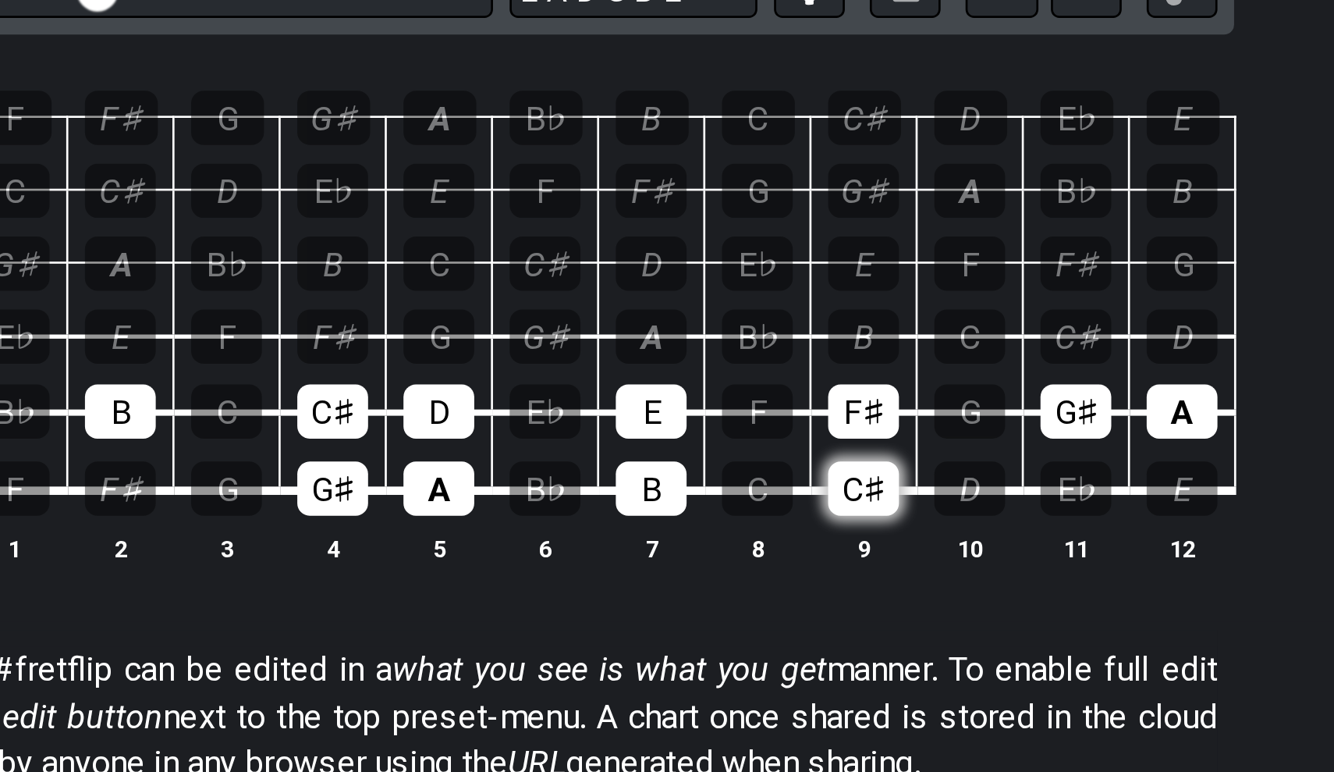
click at [789, 539] on div "C♯" at bounding box center [802, 549] width 27 height 20
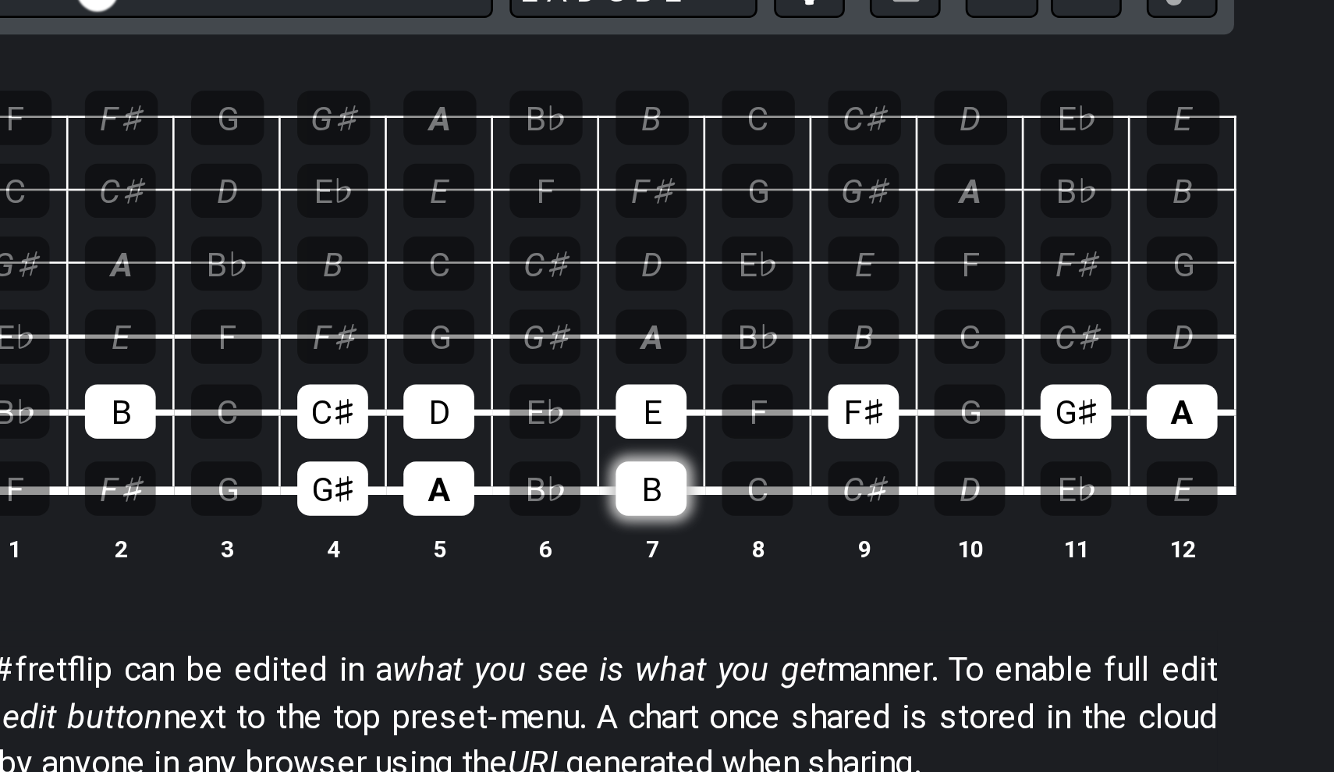
click at [710, 539] on div "B" at bounding box center [723, 549] width 27 height 20
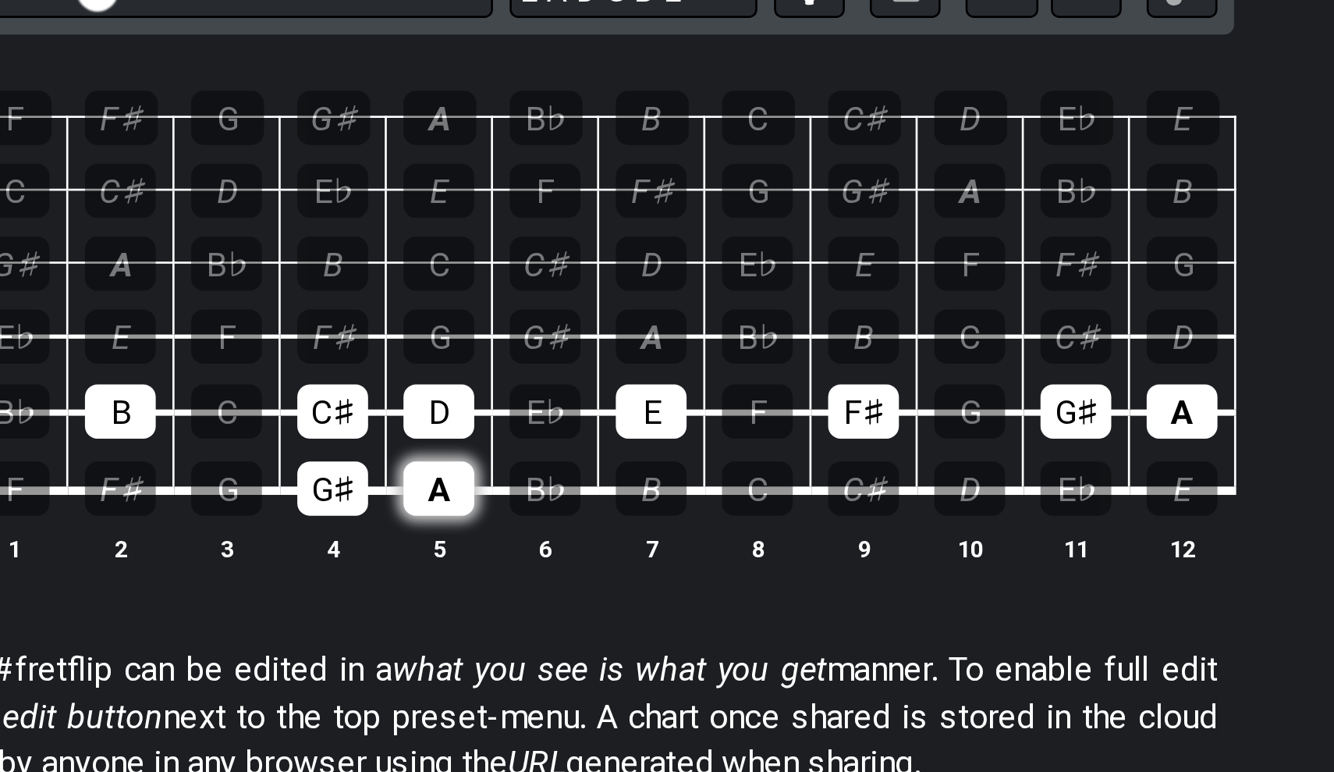
click at [630, 539] on div "A" at bounding box center [643, 549] width 27 height 20
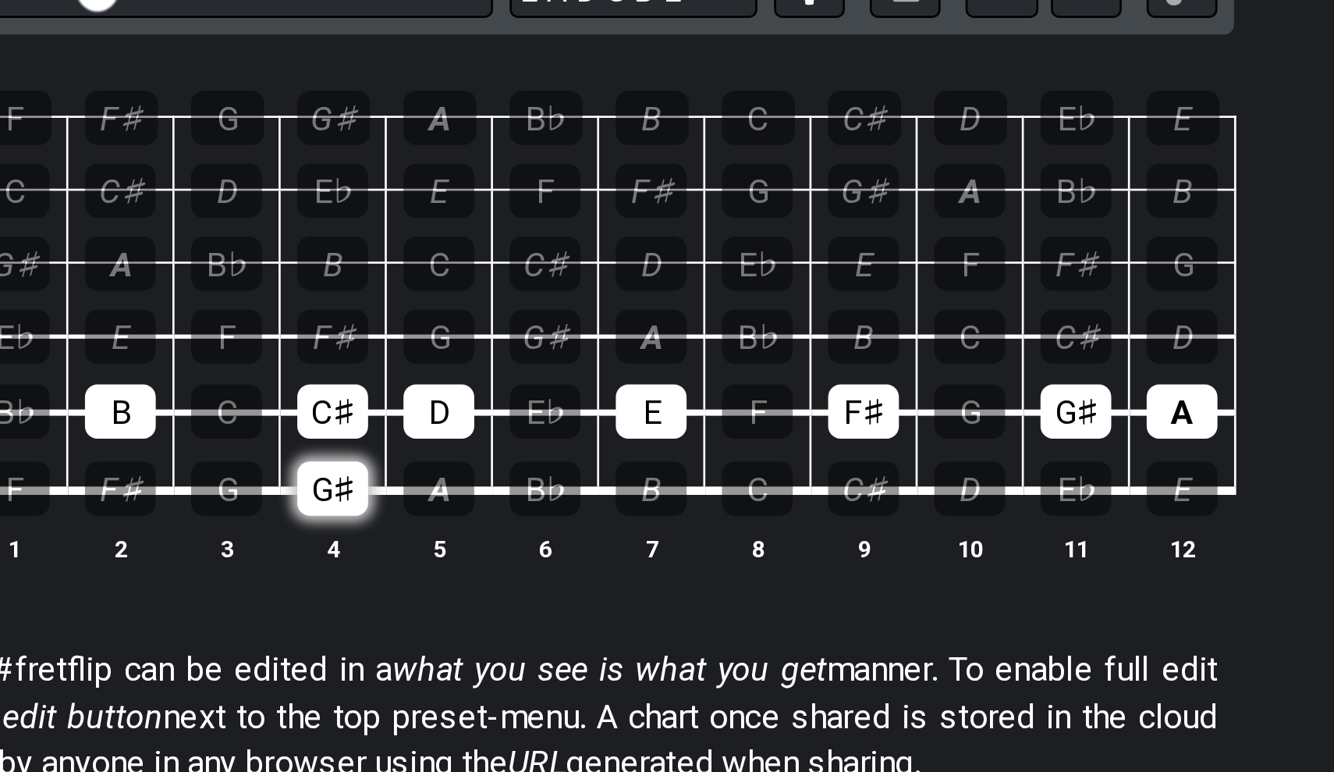
click at [591, 539] on div "G♯" at bounding box center [604, 549] width 27 height 20
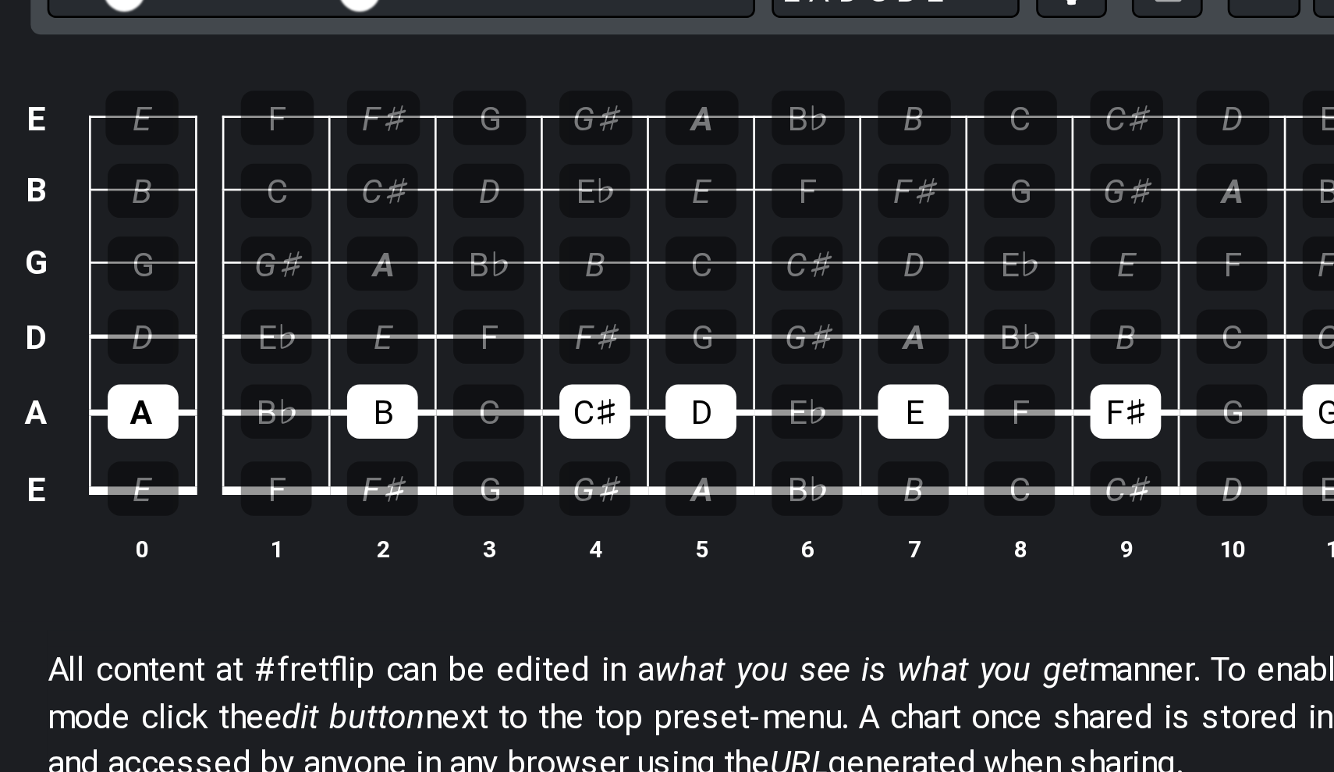
scroll to position [364, 0]
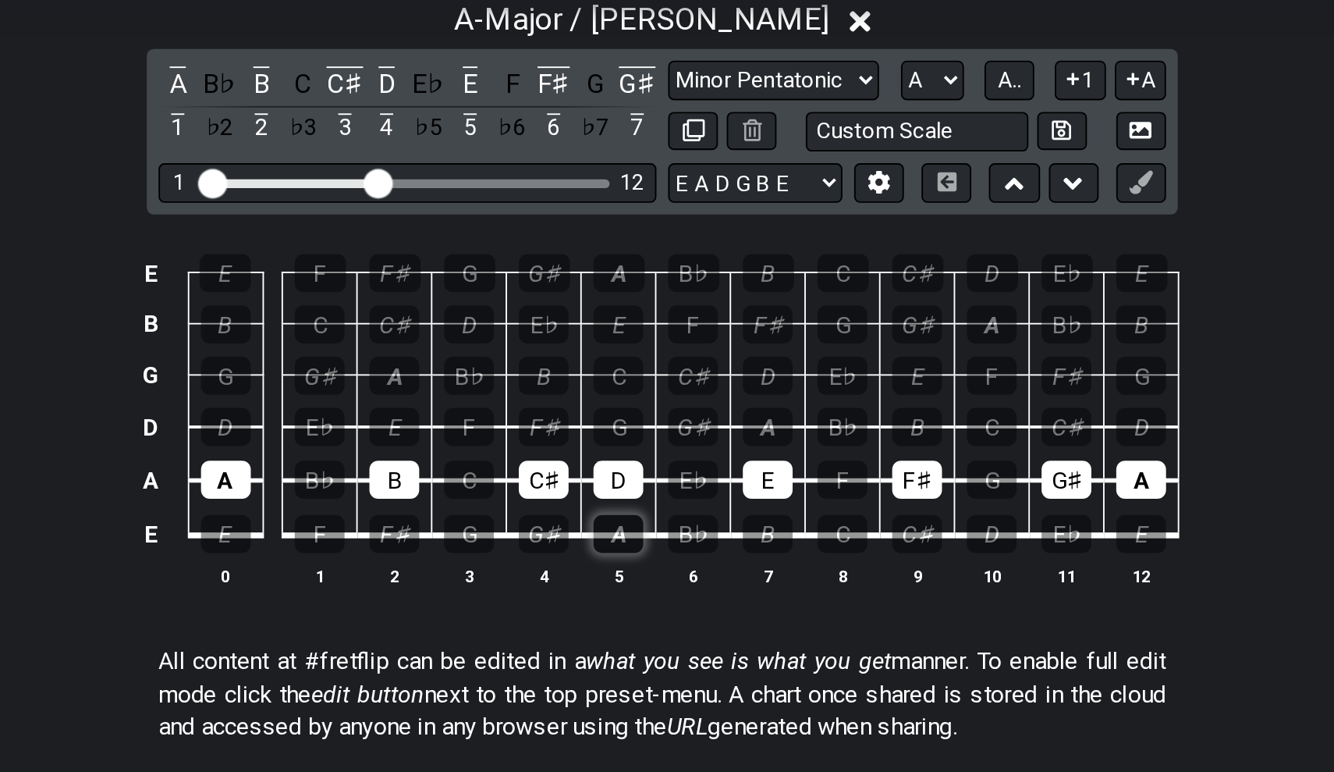
click at [630, 318] on div "A" at bounding box center [643, 328] width 27 height 20
click at [710, 318] on div "B" at bounding box center [723, 328] width 27 height 20
click at [591, 261] on div "F♯" at bounding box center [604, 271] width 27 height 20
click at [670, 261] on div "G♯" at bounding box center [683, 271] width 27 height 20
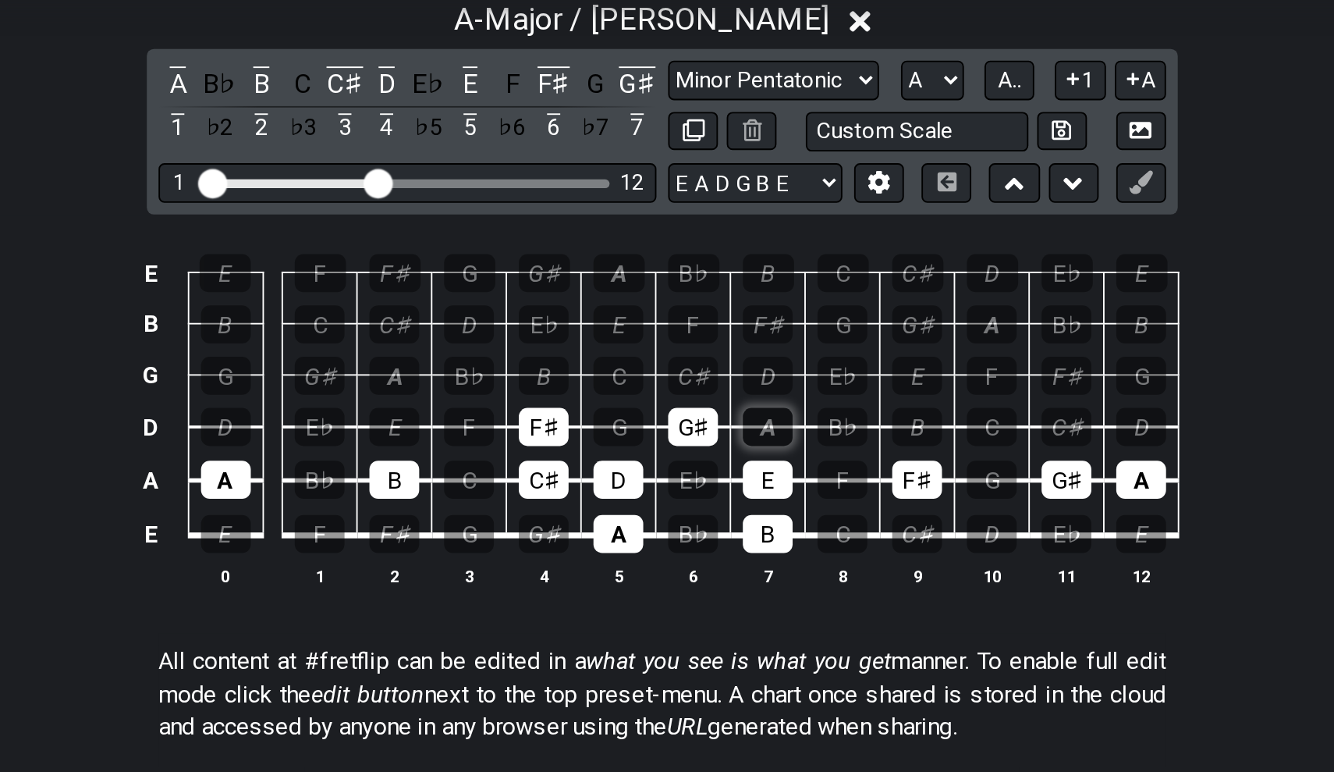
click at [710, 261] on div "A" at bounding box center [723, 271] width 27 height 20
click at [511, 289] on div "B" at bounding box center [524, 299] width 27 height 20
click at [421, 289] on div "A" at bounding box center [434, 299] width 27 height 20
click at [789, 289] on div "F♯" at bounding box center [802, 299] width 27 height 20
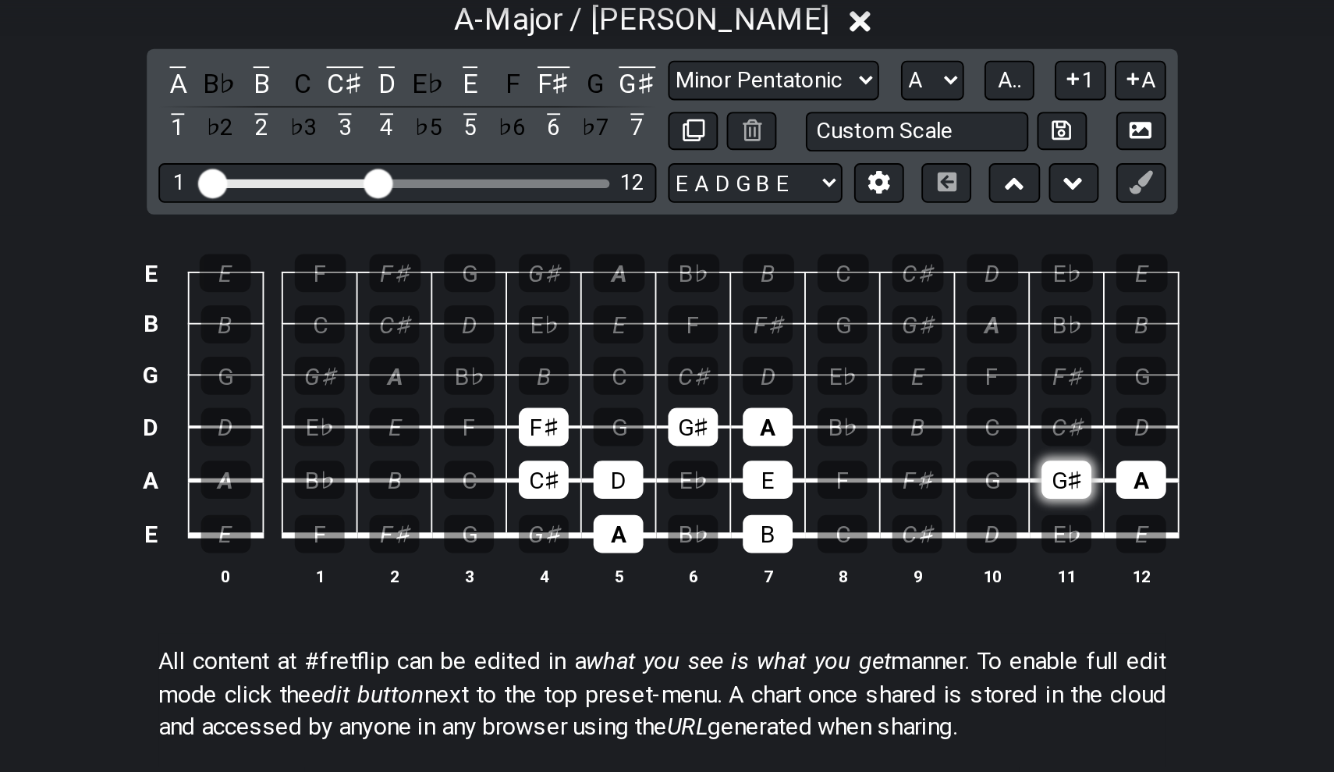
click at [869, 289] on div "G♯" at bounding box center [882, 299] width 27 height 20
click at [909, 289] on div "A" at bounding box center [922, 299] width 27 height 20
click at [664, 271] on td "E♭" at bounding box center [684, 285] width 40 height 29
click at [789, 261] on div "B" at bounding box center [802, 271] width 27 height 20
click at [670, 234] on div "C♯" at bounding box center [683, 244] width 27 height 20
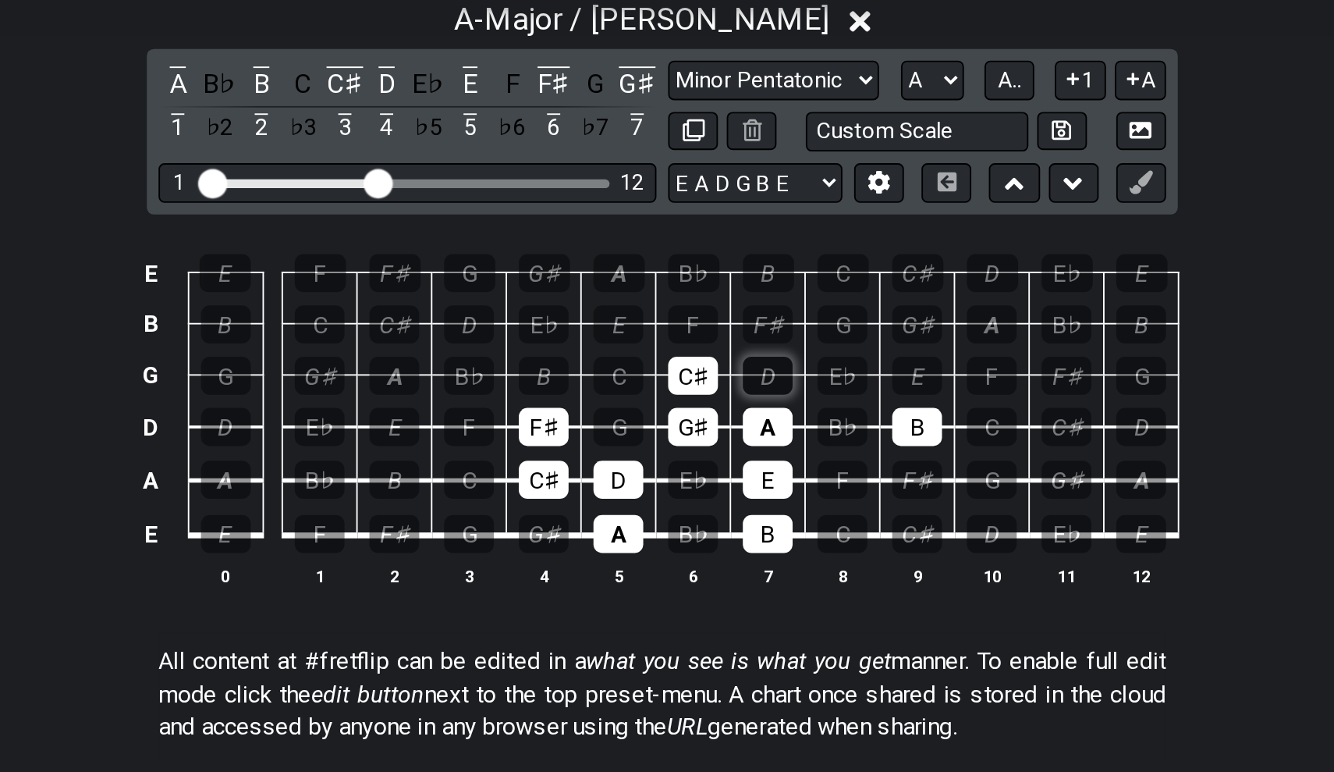
click at [710, 234] on div "D" at bounding box center [723, 244] width 27 height 20
click at [789, 234] on div "E" at bounding box center [802, 244] width 27 height 20
click at [710, 207] on div "F♯" at bounding box center [723, 217] width 27 height 20
click at [789, 207] on div "G♯" at bounding box center [802, 217] width 27 height 20
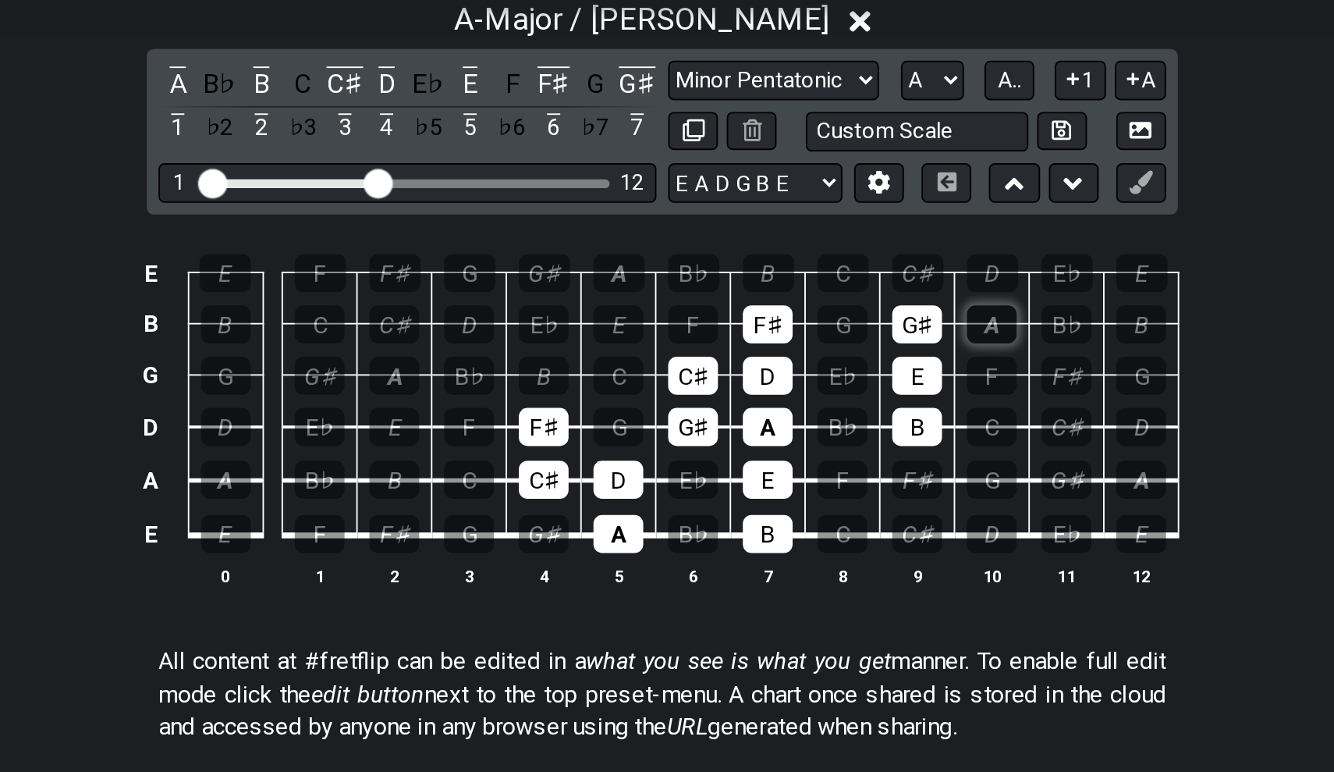
click at [829, 207] on div "A" at bounding box center [842, 217] width 27 height 20
click at [789, 234] on div "E" at bounding box center [802, 244] width 27 height 20
click at [789, 207] on div "G♯" at bounding box center [802, 217] width 27 height 20
click at [829, 207] on div "A" at bounding box center [842, 217] width 27 height 20
click at [710, 207] on div "F♯" at bounding box center [723, 217] width 27 height 20
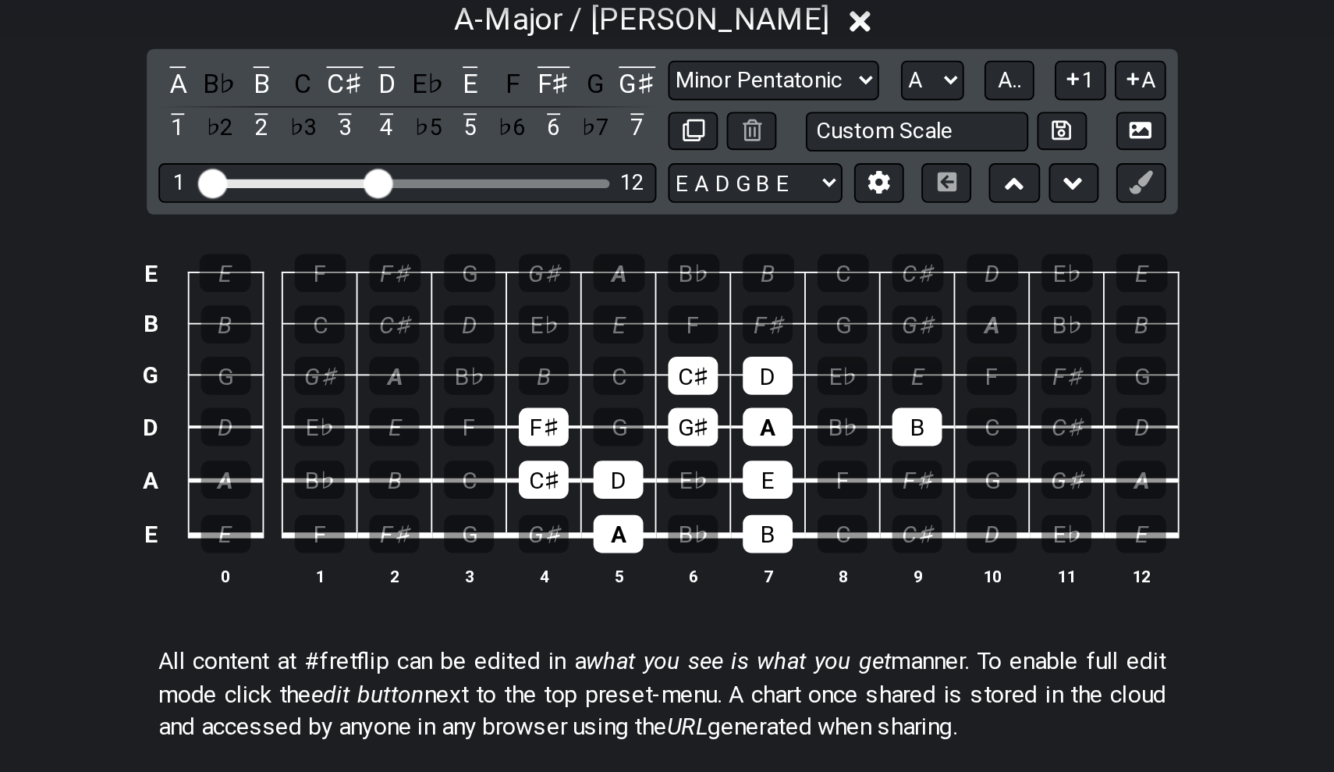
click at [704, 217] on td "D" at bounding box center [724, 230] width 40 height 27
click at [710, 234] on div "D" at bounding box center [723, 244] width 27 height 20
click at [789, 261] on div "B" at bounding box center [802, 271] width 27 height 20
click at [670, 234] on div "C♯" at bounding box center [683, 244] width 27 height 20
click at [591, 234] on div "B" at bounding box center [604, 244] width 27 height 20
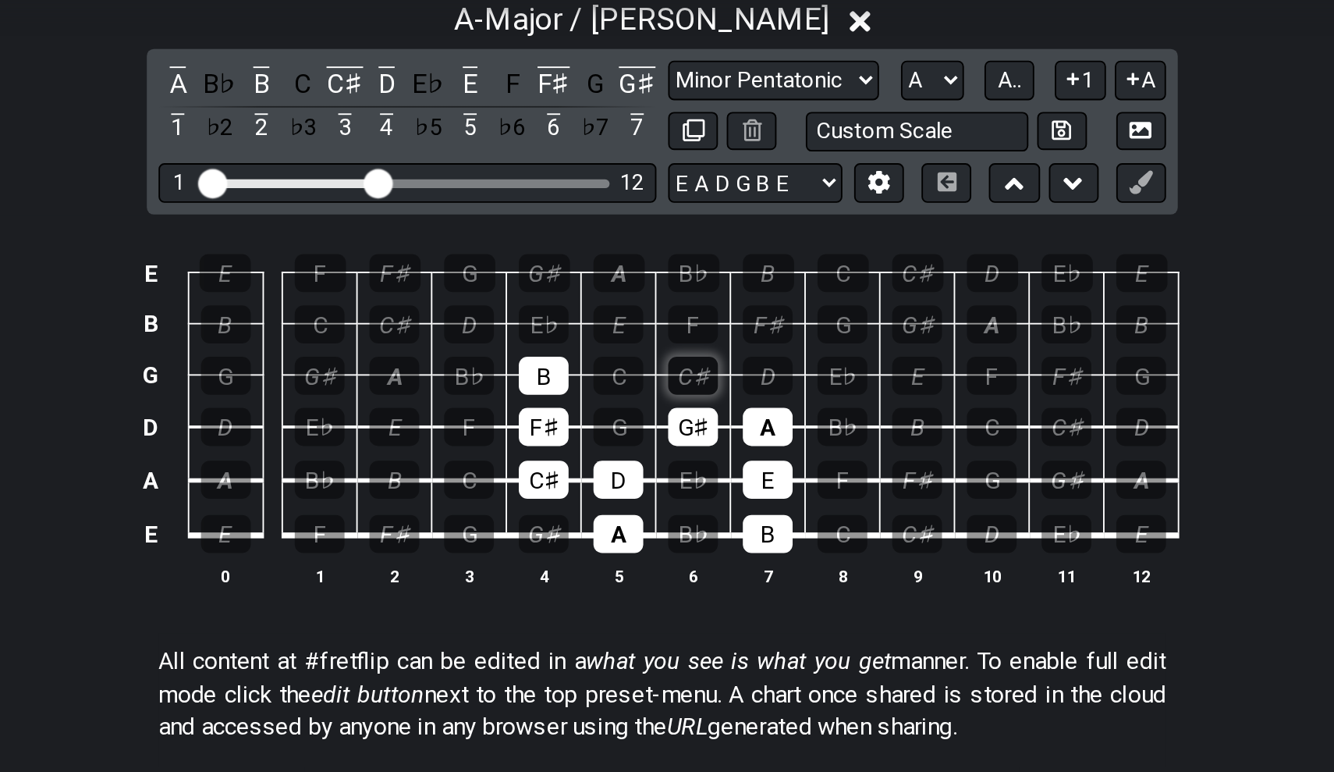
click at [670, 234] on div "C♯" at bounding box center [683, 244] width 27 height 20
click at [710, 234] on div "D" at bounding box center [723, 244] width 27 height 20
click at [630, 207] on div "E" at bounding box center [643, 217] width 27 height 20
click at [710, 207] on div "F♯" at bounding box center [723, 217] width 27 height 20
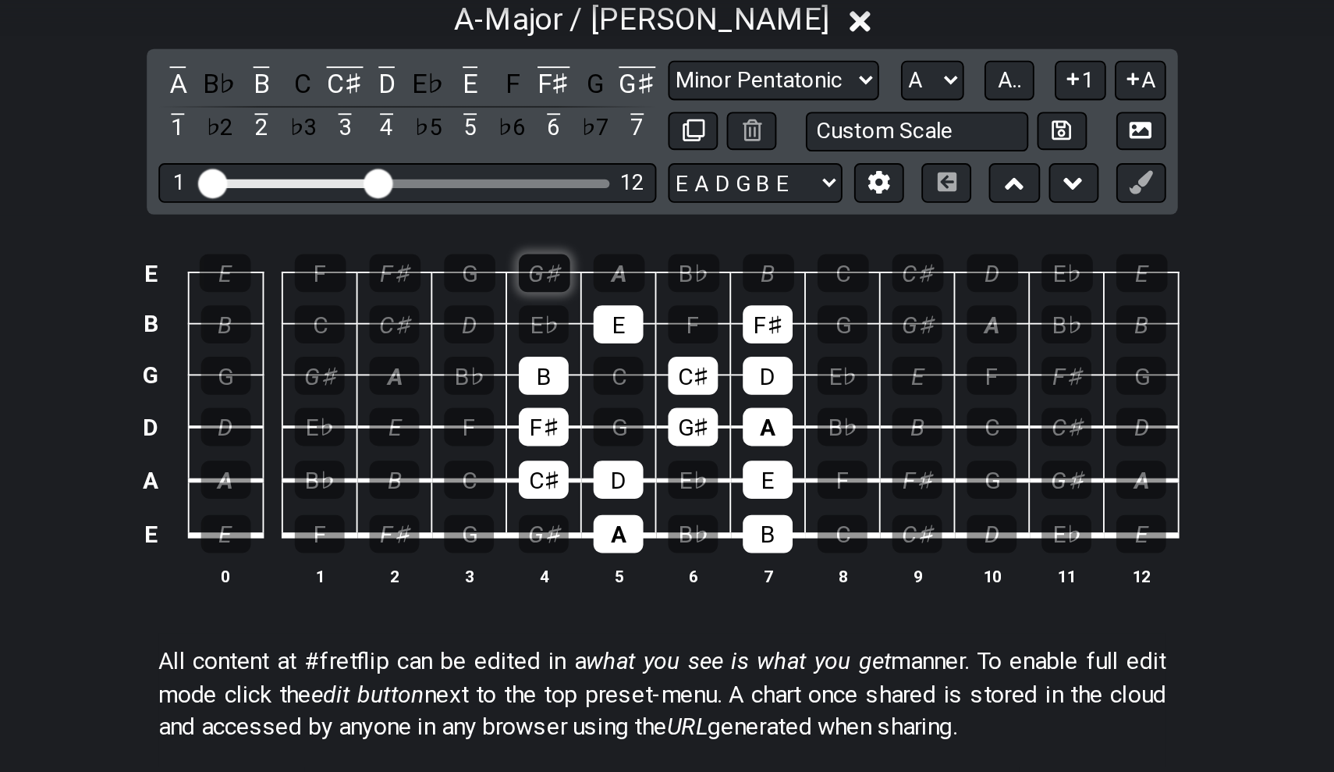
click at [591, 179] on div "G♯" at bounding box center [604, 189] width 27 height 20
click at [630, 179] on div "A" at bounding box center [643, 189] width 27 height 20
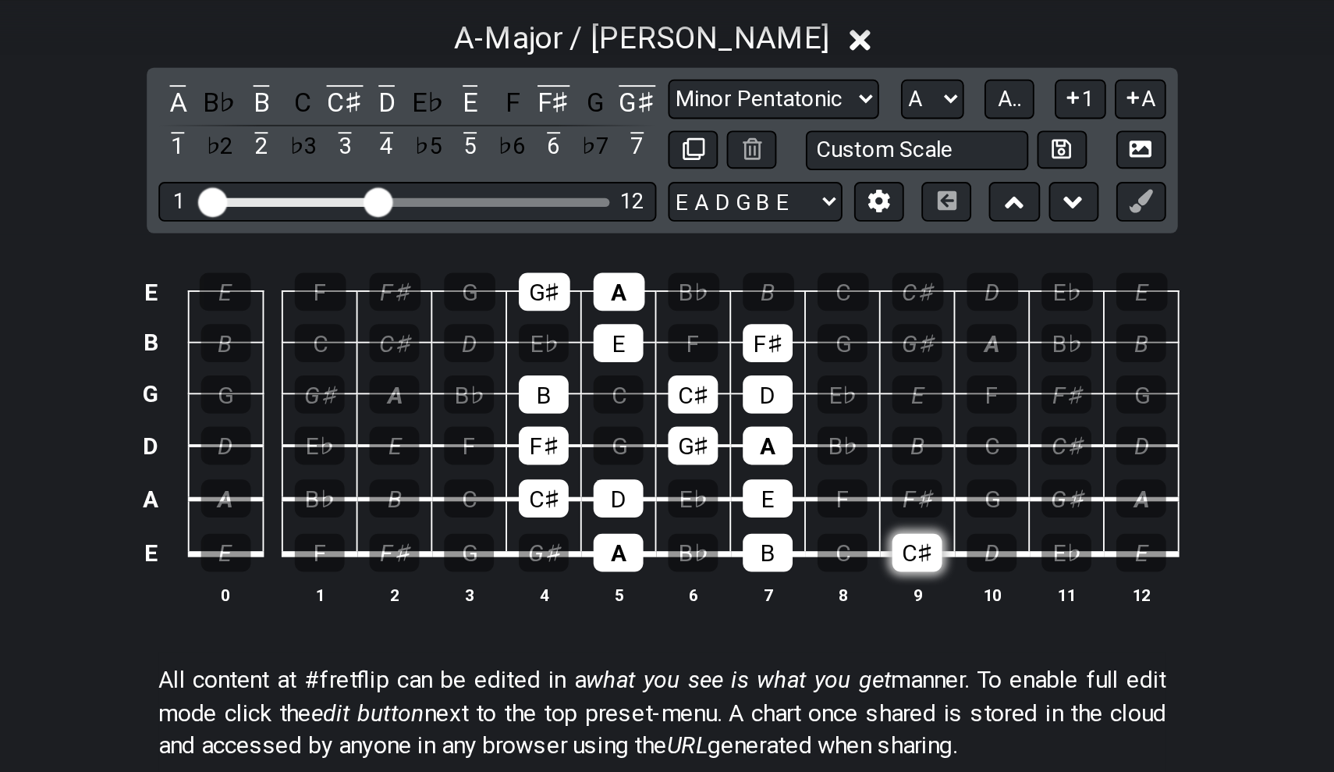
click at [789, 318] on div "C♯" at bounding box center [802, 328] width 27 height 20
click at [909, 318] on div "E" at bounding box center [922, 328] width 27 height 20
click at [591, 289] on div "C♯" at bounding box center [604, 299] width 27 height 20
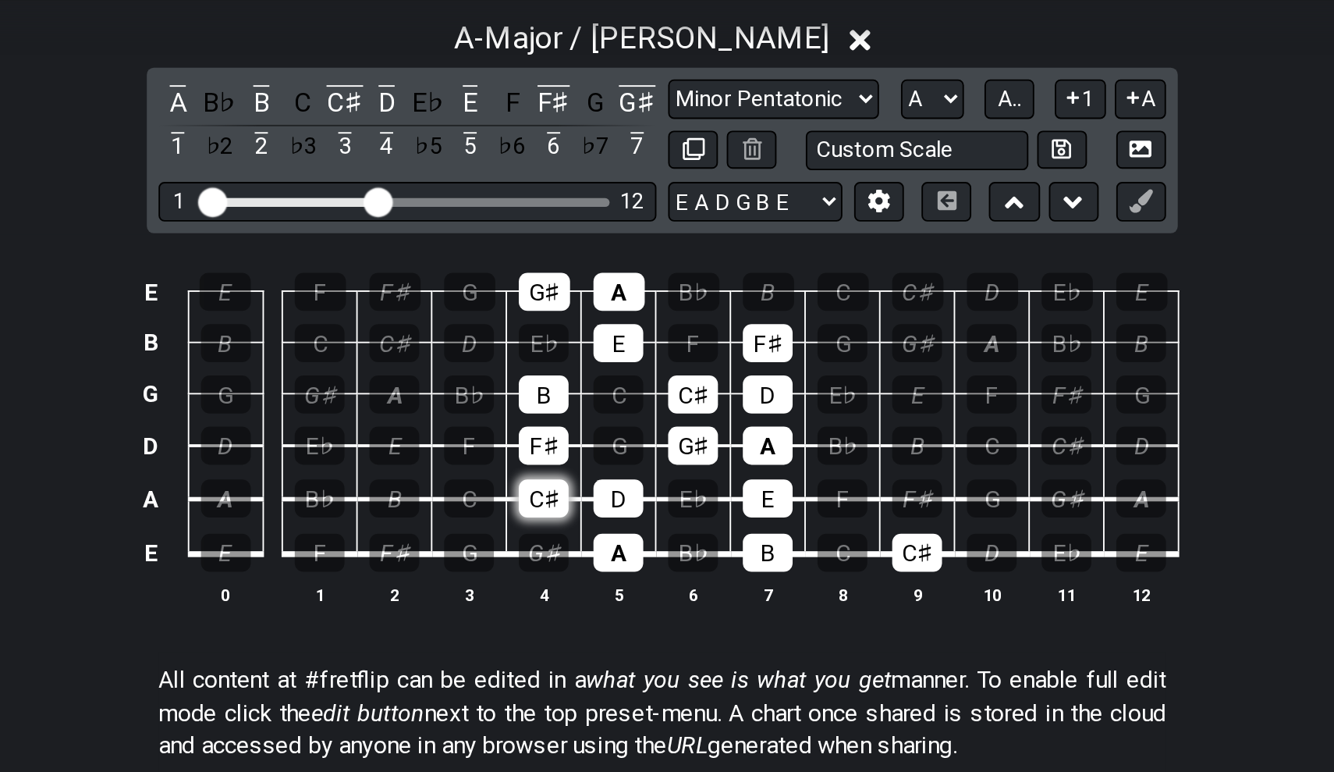
click at [591, 289] on div "C♯" at bounding box center [604, 299] width 27 height 20
click at [591, 261] on div "F♯" at bounding box center [604, 271] width 27 height 20
click at [789, 289] on div "F♯" at bounding box center [802, 299] width 27 height 20
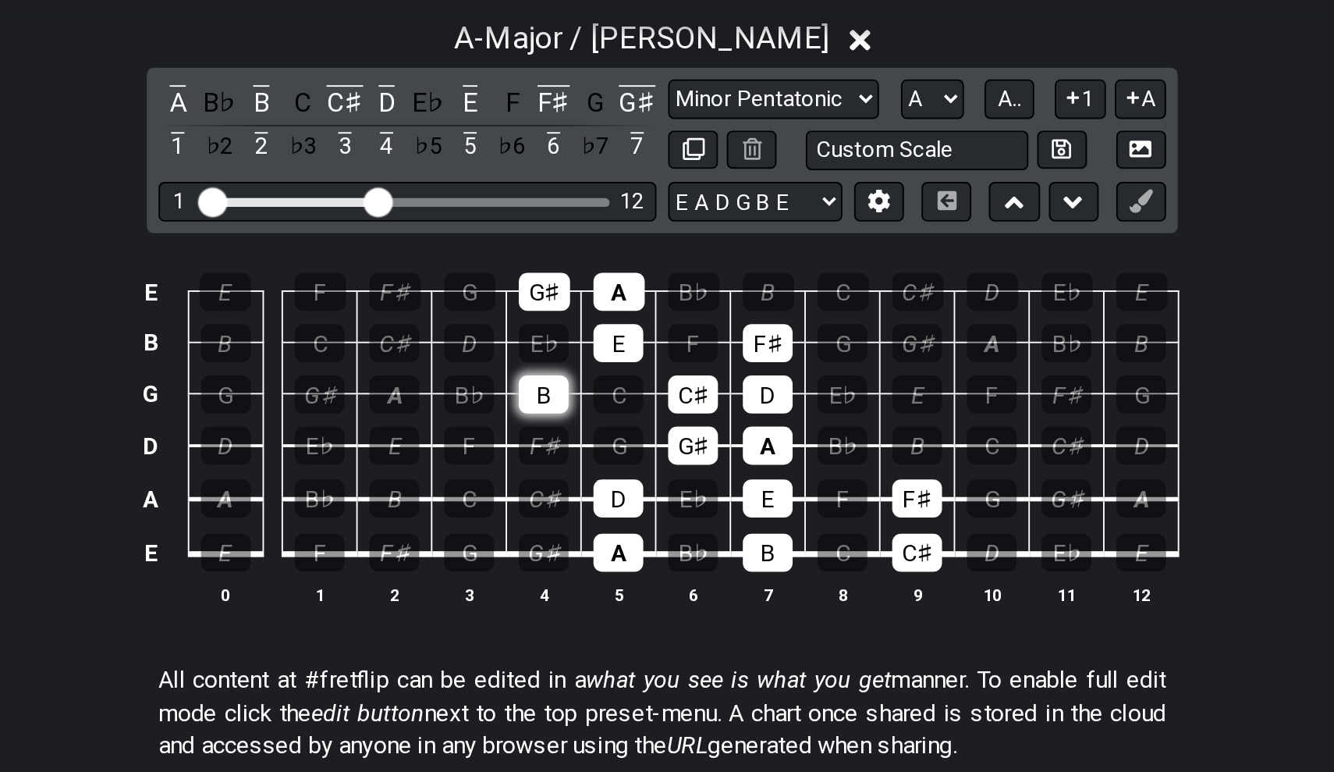
click at [591, 234] on div "B" at bounding box center [604, 244] width 27 height 20
click at [630, 207] on div "E" at bounding box center [643, 217] width 27 height 20
click at [591, 179] on div "G♯" at bounding box center [604, 189] width 27 height 20
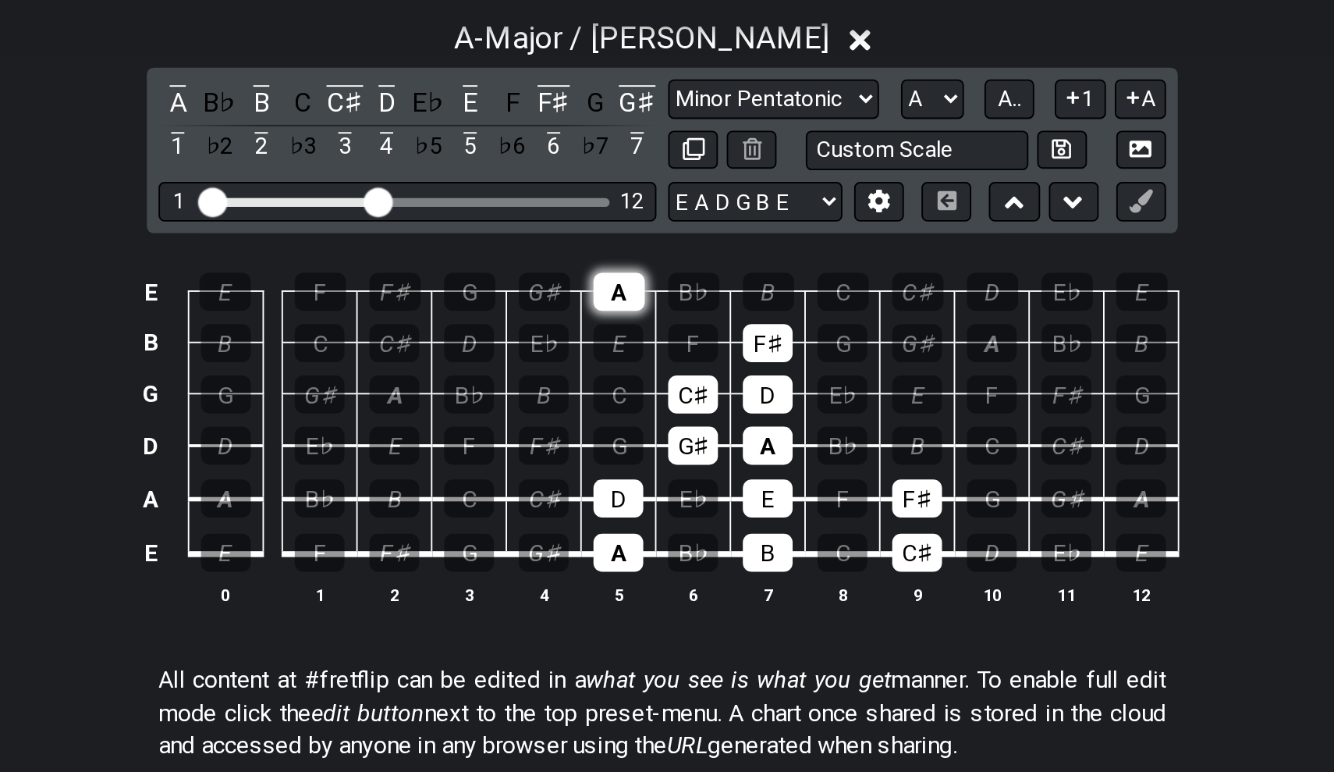
click at [630, 179] on div "A" at bounding box center [643, 189] width 27 height 20
click at [710, 207] on div "F♯" at bounding box center [723, 217] width 27 height 20
click at [670, 234] on div "C♯" at bounding box center [683, 244] width 27 height 20
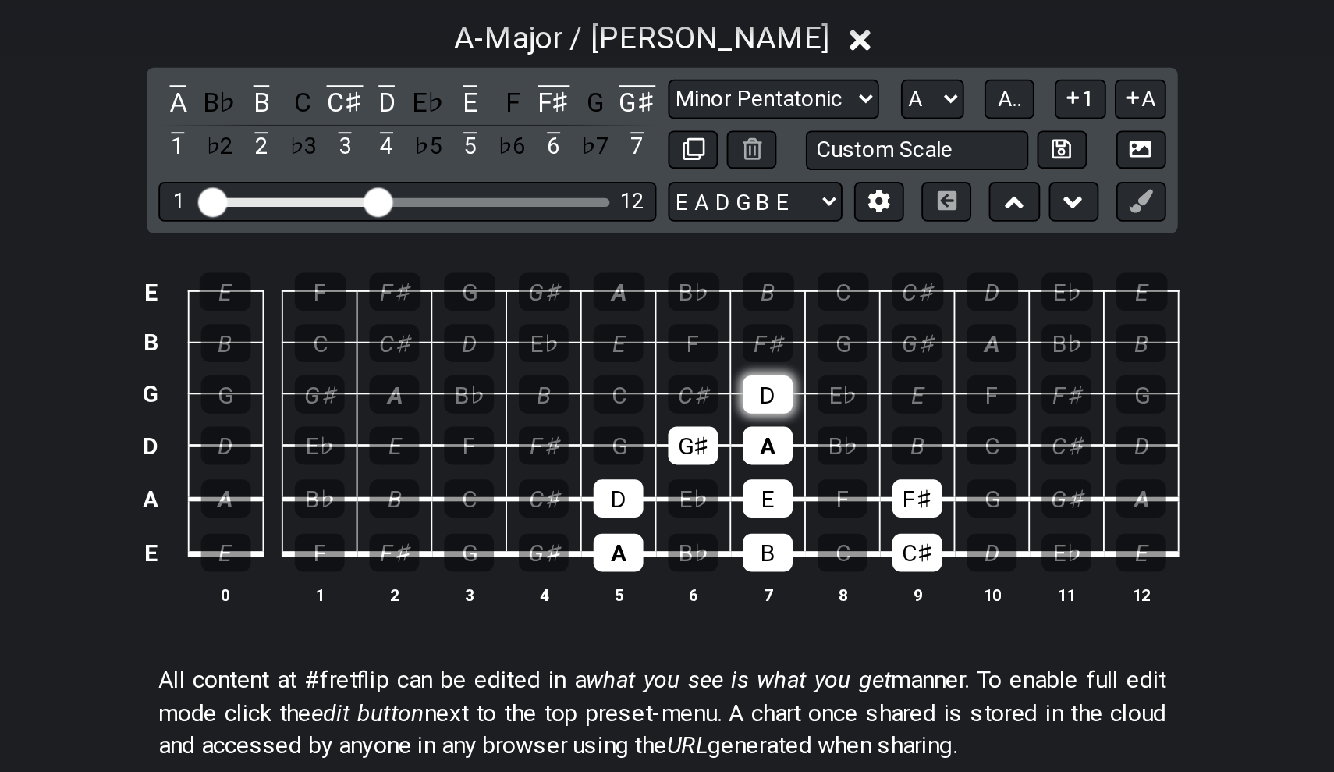
click at [710, 234] on div "D" at bounding box center [723, 244] width 27 height 20
click at [789, 261] on div "B" at bounding box center [802, 271] width 27 height 20
click at [670, 234] on div "C♯" at bounding box center [683, 244] width 27 height 20
click at [710, 234] on div "D" at bounding box center [723, 244] width 27 height 20
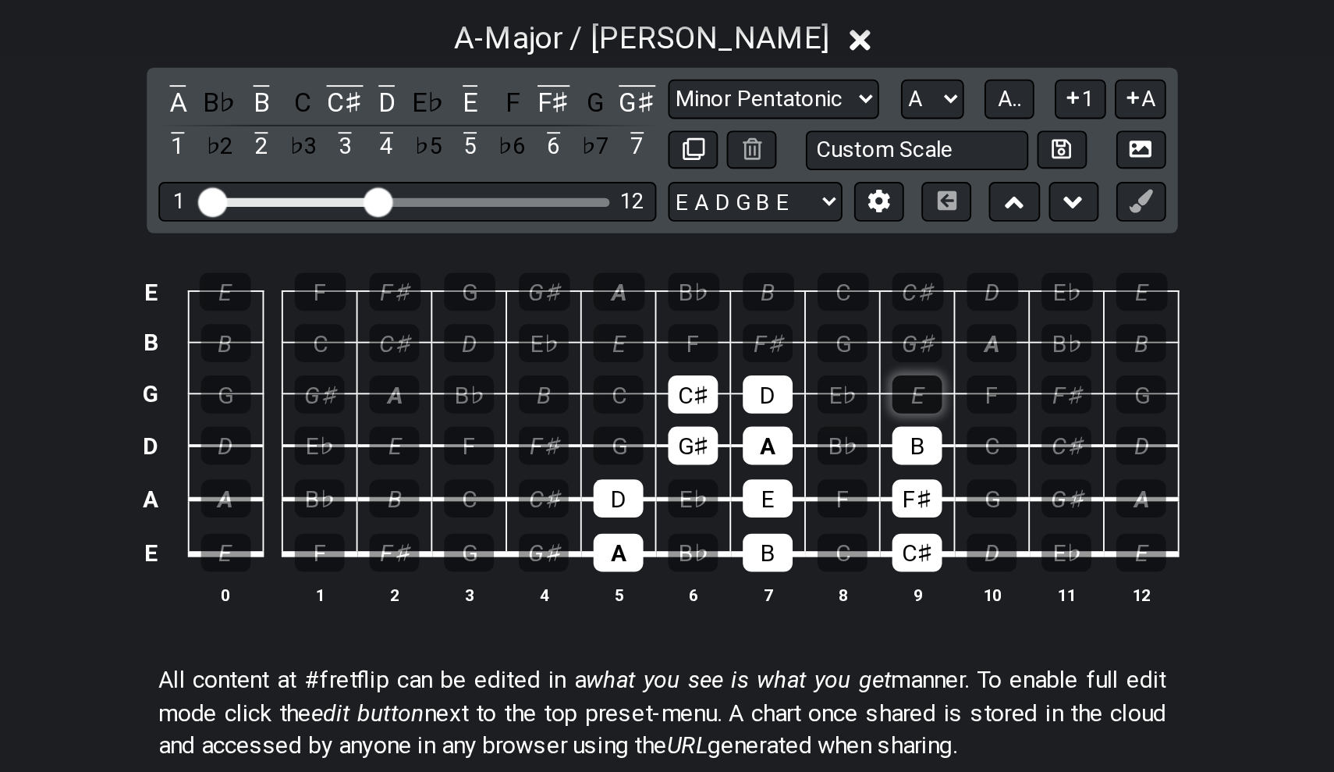
click at [789, 234] on div "E" at bounding box center [802, 244] width 27 height 20
click at [710, 207] on div "F♯" at bounding box center [723, 217] width 27 height 20
click at [789, 207] on div "G♯" at bounding box center [802, 217] width 27 height 20
click at [630, 179] on div "A" at bounding box center [643, 189] width 27 height 20
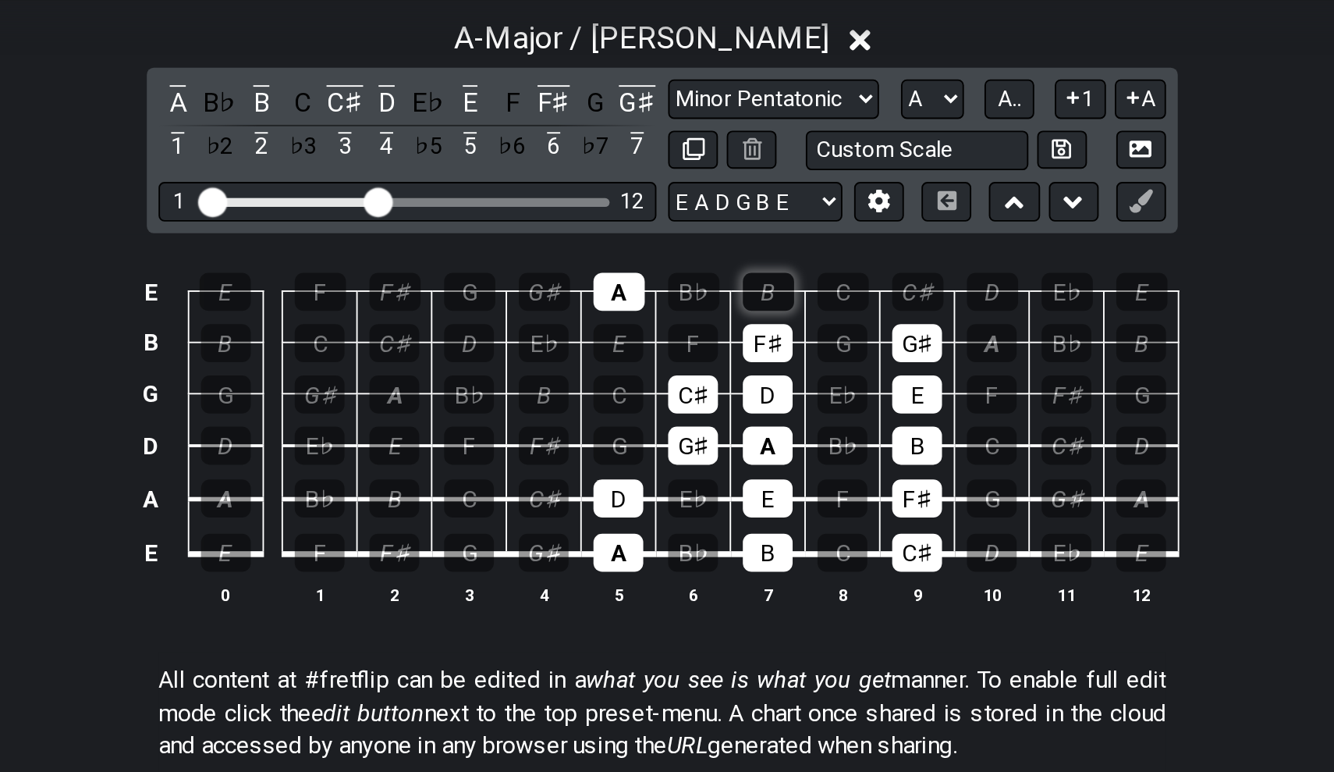
click at [710, 179] on div "B" at bounding box center [723, 189] width 27 height 20
click at [630, 179] on div "A" at bounding box center [643, 189] width 27 height 20
click at [710, 179] on div "B" at bounding box center [723, 189] width 27 height 20
click at [710, 207] on div "F♯" at bounding box center [723, 217] width 27 height 20
click at [670, 234] on div "C♯" at bounding box center [683, 244] width 27 height 20
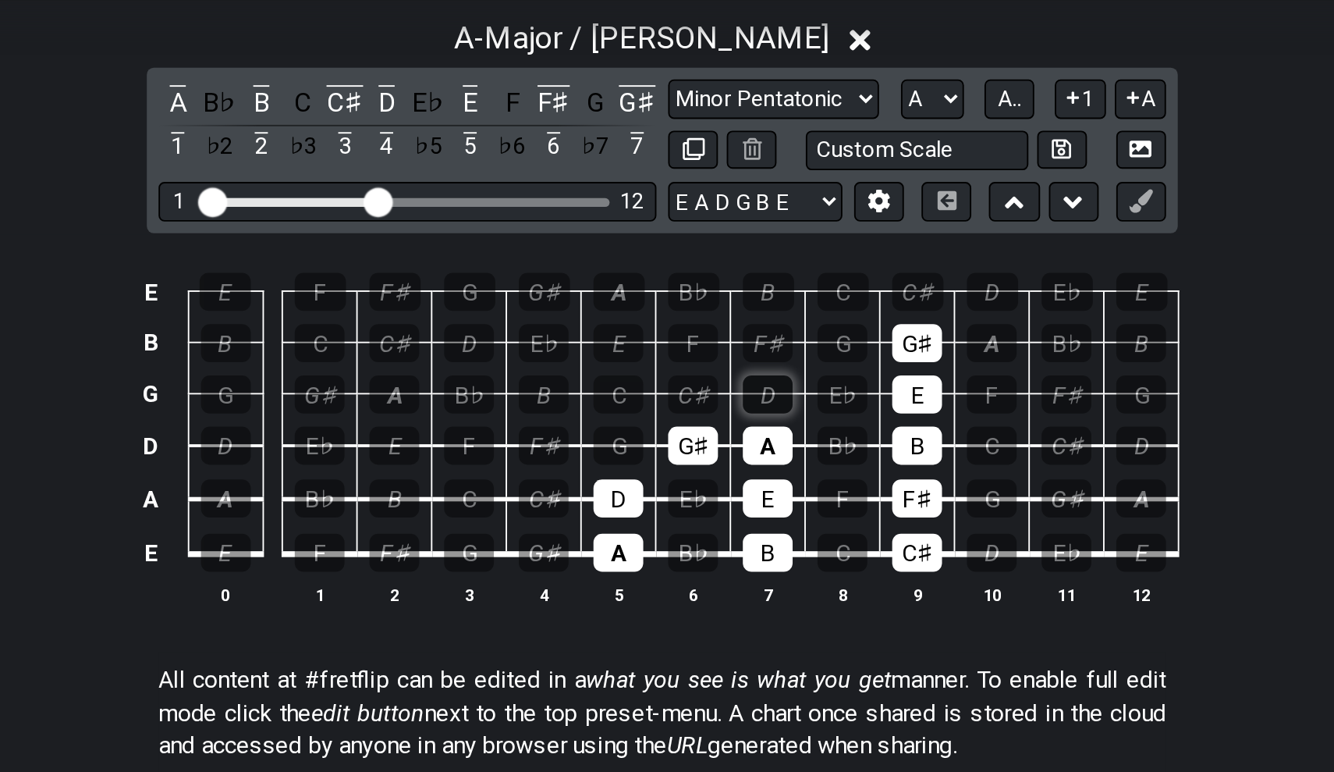
click at [710, 234] on div "D" at bounding box center [723, 244] width 27 height 20
click at [789, 234] on div "E" at bounding box center [802, 244] width 27 height 20
click at [789, 207] on div "G♯" at bounding box center [802, 217] width 27 height 20
click at [789, 261] on div "B" at bounding box center [802, 271] width 27 height 20
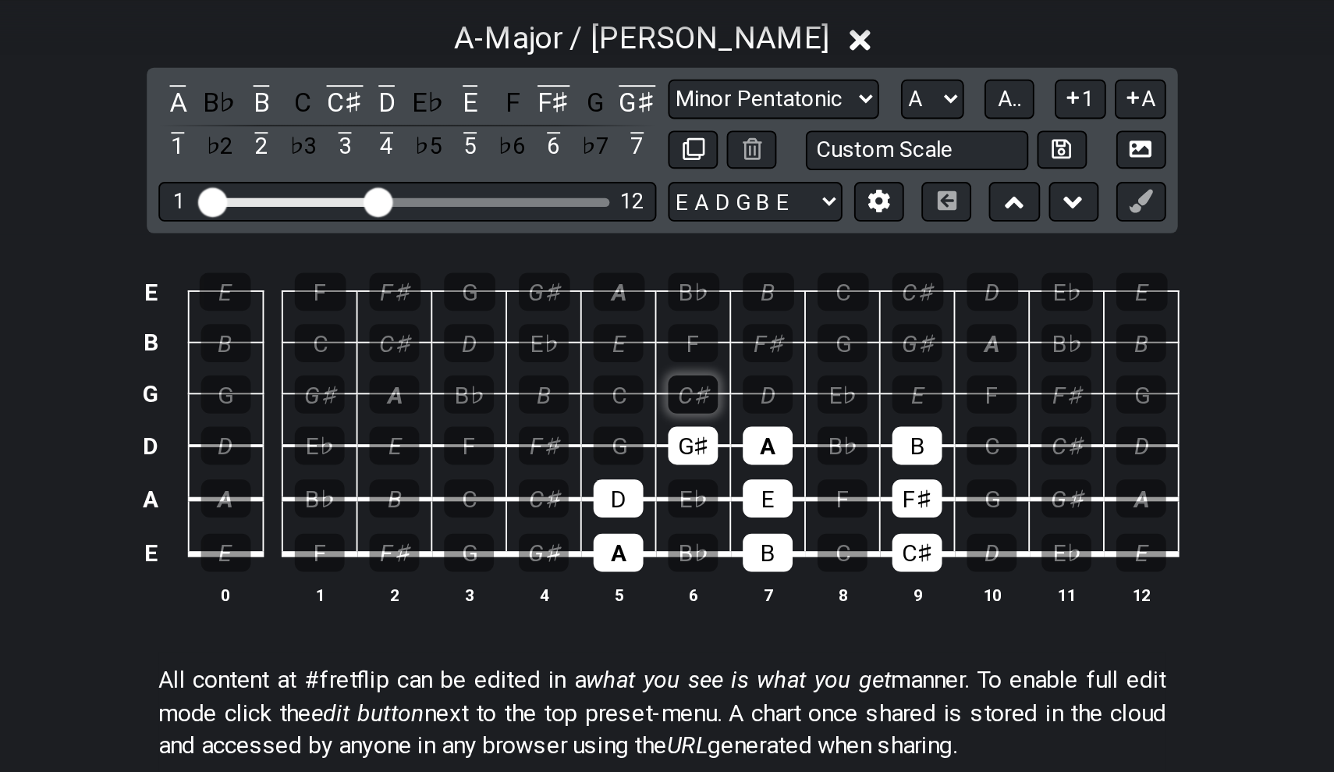
click at [670, 234] on div "C♯" at bounding box center [683, 244] width 27 height 20
click at [710, 234] on div "D" at bounding box center [723, 244] width 27 height 20
click at [789, 234] on div "E" at bounding box center [802, 244] width 27 height 20
click at [710, 207] on div "F♯" at bounding box center [723, 217] width 27 height 20
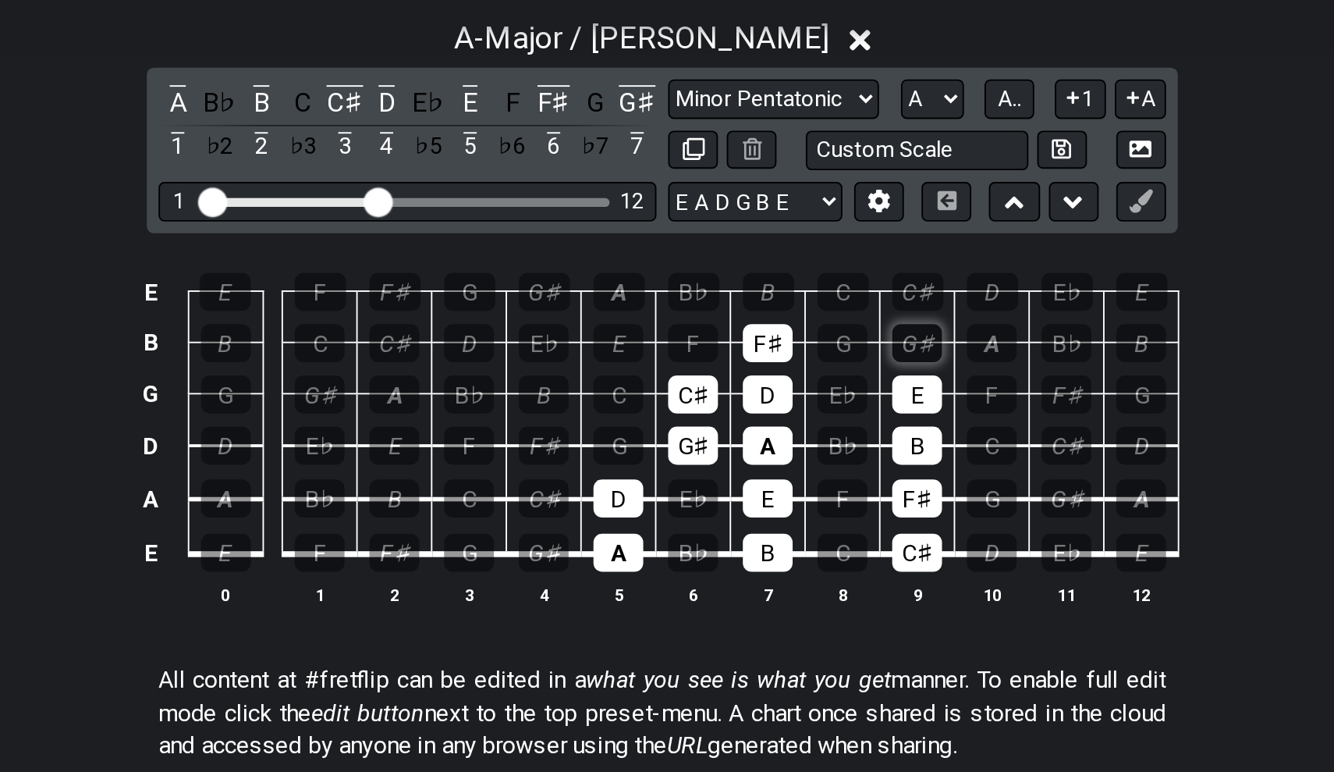
click at [789, 207] on div "G♯" at bounding box center [802, 217] width 27 height 20
click at [829, 207] on div "A" at bounding box center [842, 217] width 27 height 20
